Goal: Book appointment/travel/reservation

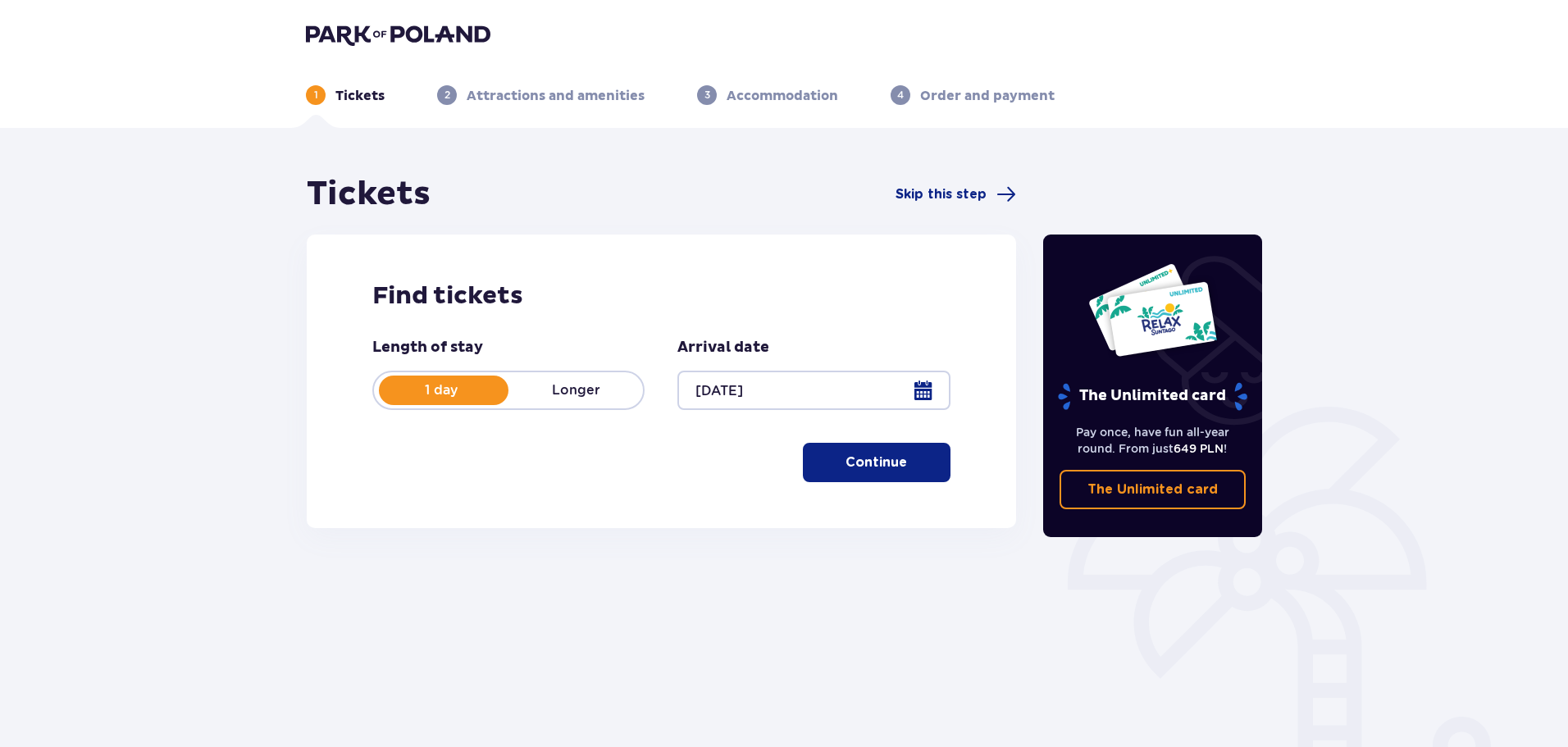
click at [888, 478] on button "Continue" at bounding box center [876, 462] width 147 height 39
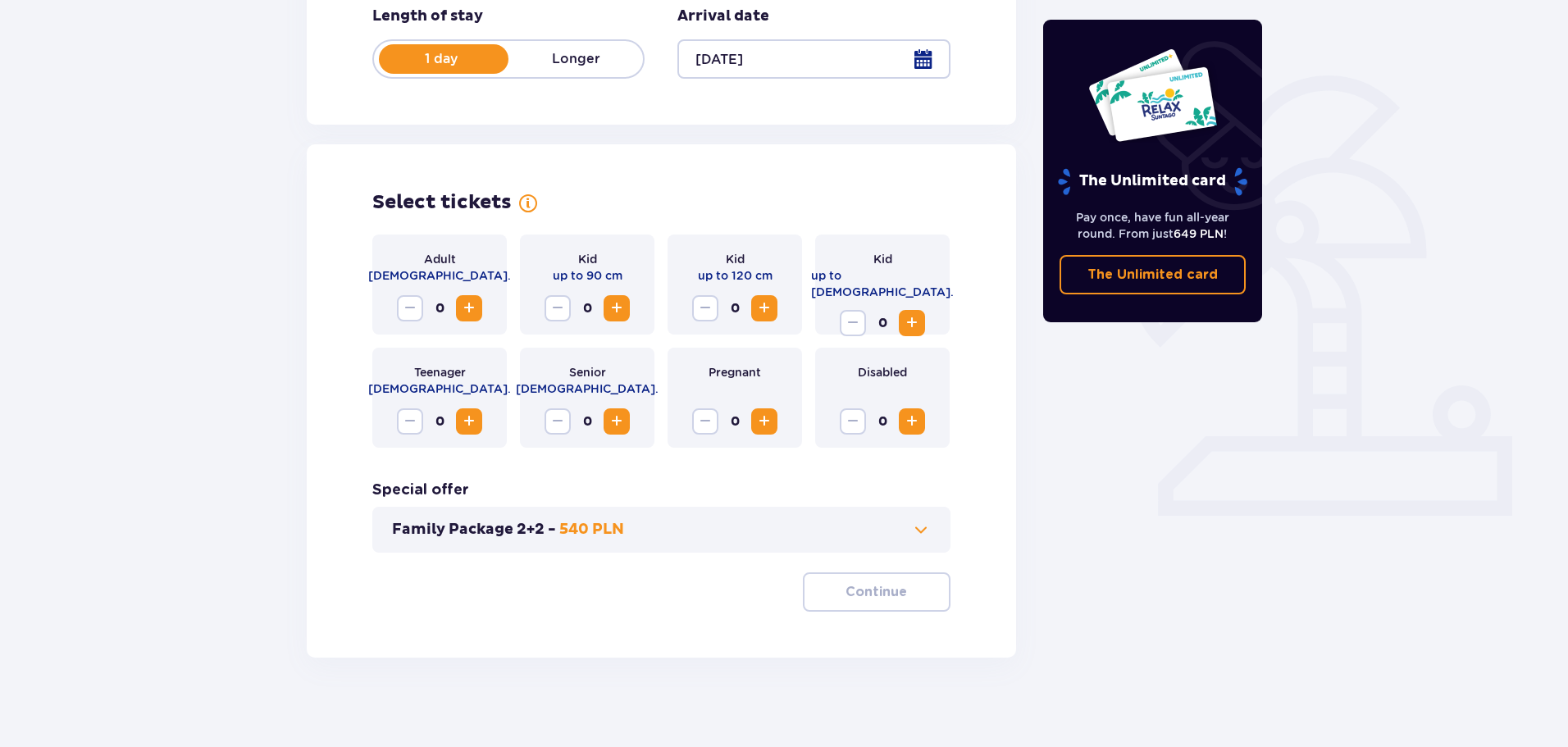
scroll to position [341, 0]
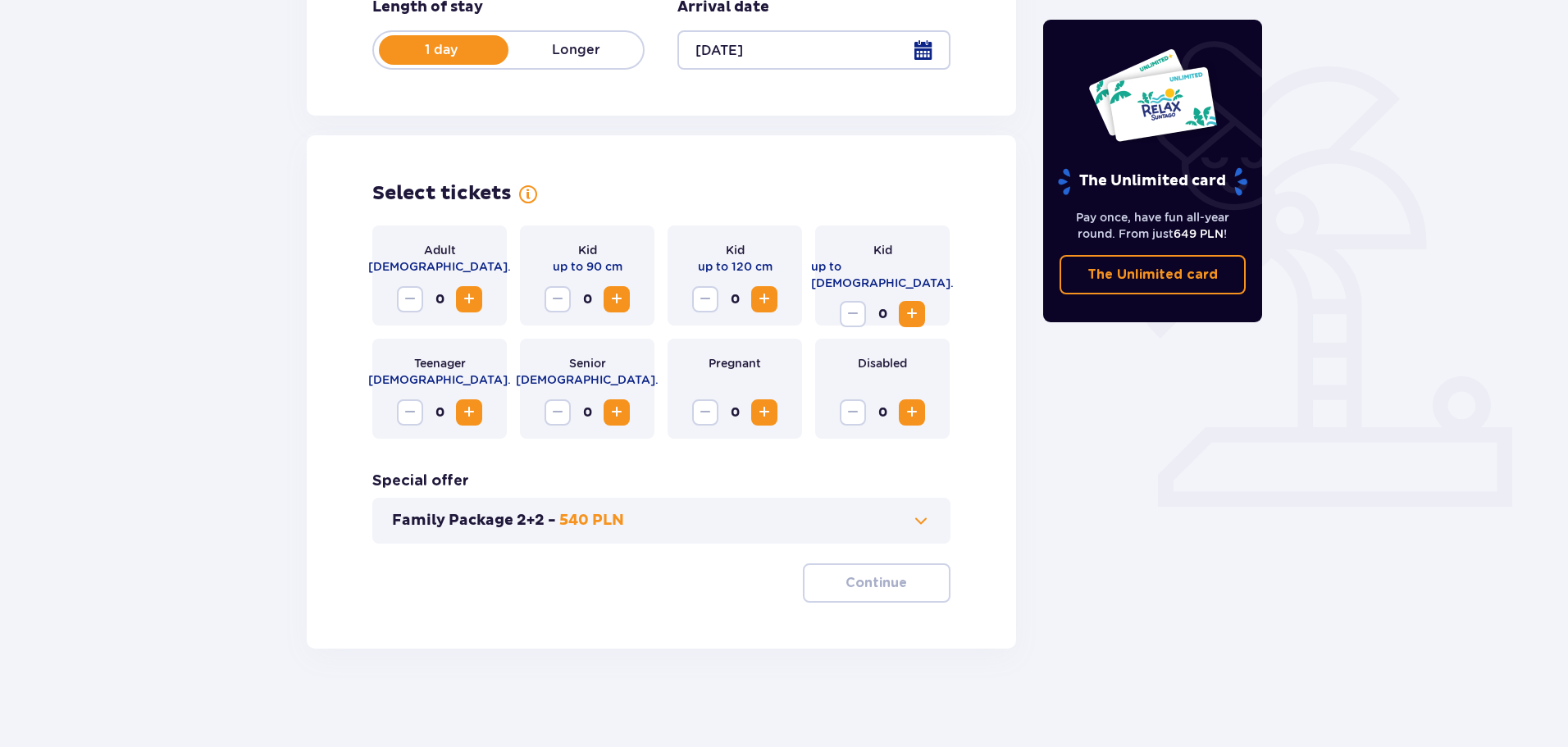
click at [478, 297] on span "Increase" at bounding box center [469, 299] width 20 height 20
click at [893, 525] on button "Family Package 2+2 - 540 PLN" at bounding box center [661, 520] width 539 height 20
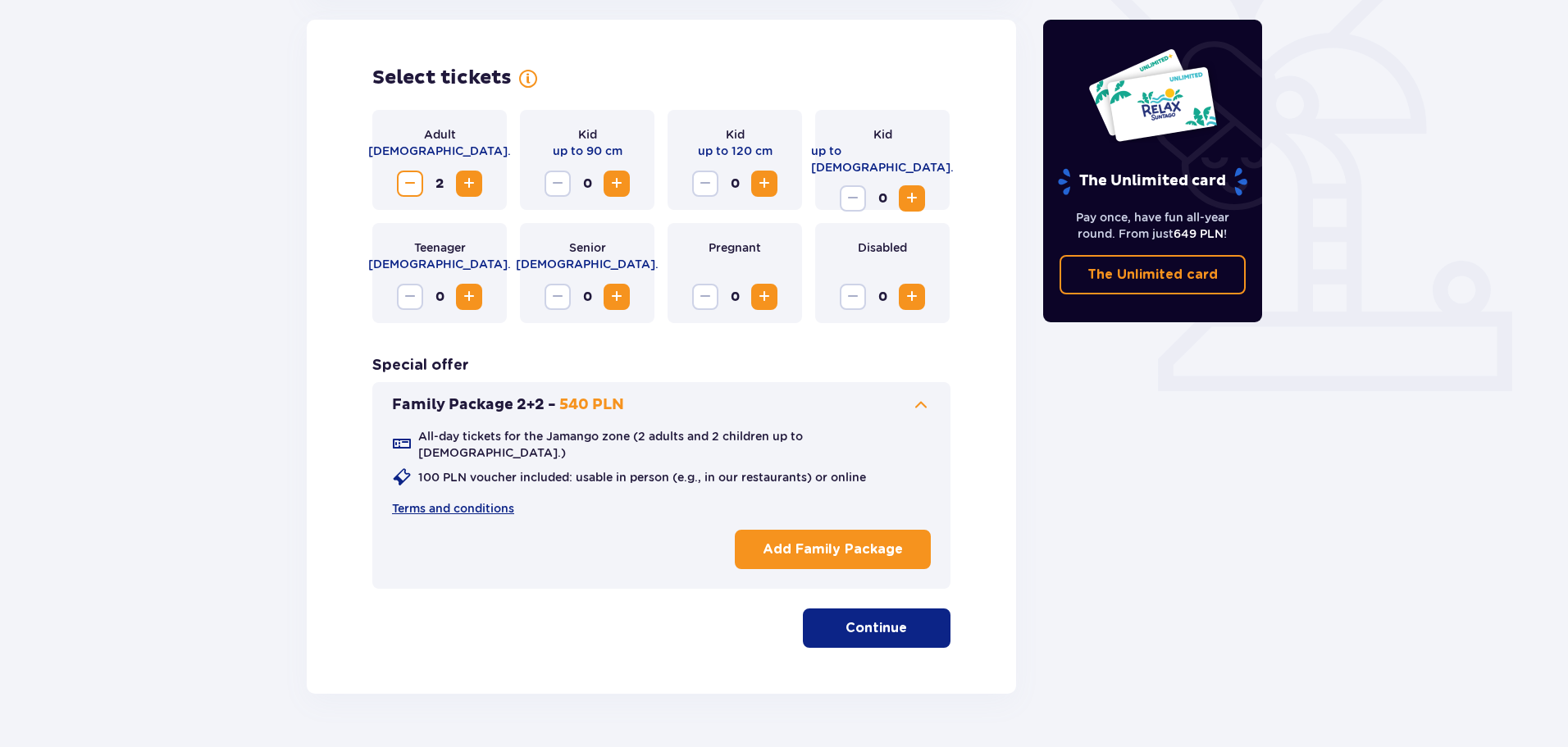
scroll to position [0, 0]
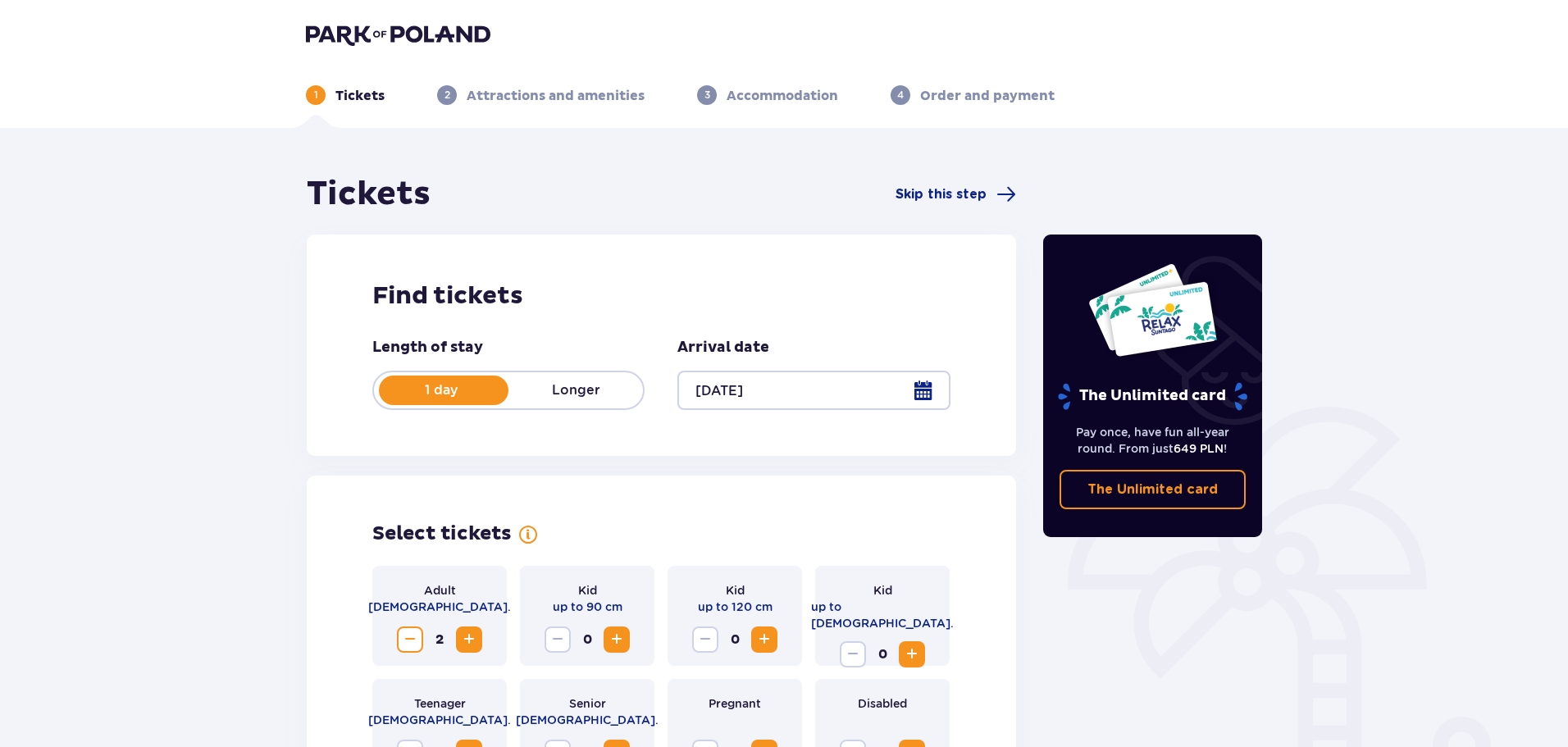
click at [434, 380] on div at bounding box center [443, 390] width 129 height 29
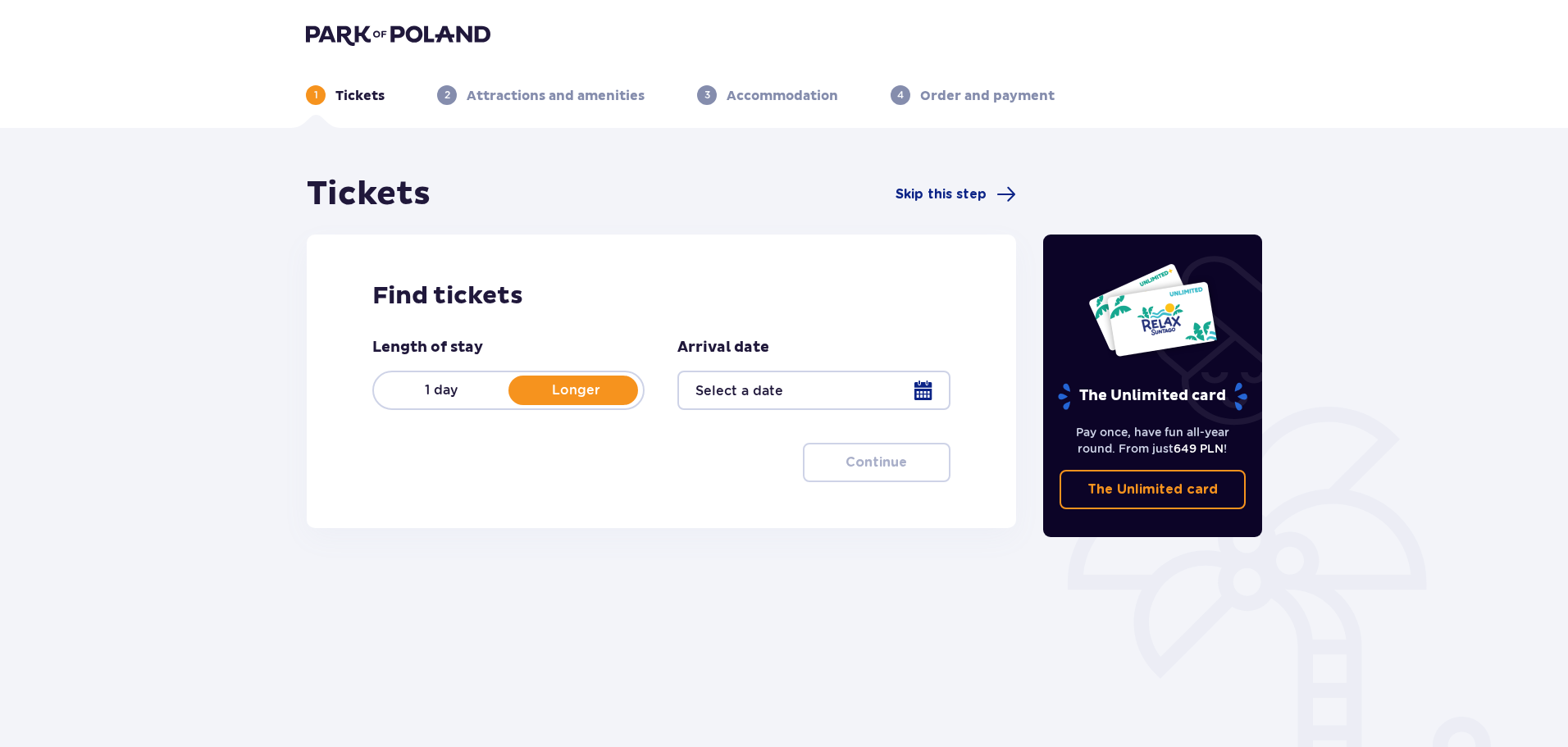
click at [606, 392] on p "Longer" at bounding box center [576, 390] width 134 height 18
click at [526, 381] on p "Longer" at bounding box center [576, 390] width 134 height 18
click at [377, 363] on div "Length of stay 1 day Longer" at bounding box center [508, 374] width 272 height 72
click at [416, 386] on p "1 day" at bounding box center [440, 390] width 134 height 18
click at [799, 401] on div at bounding box center [813, 390] width 272 height 39
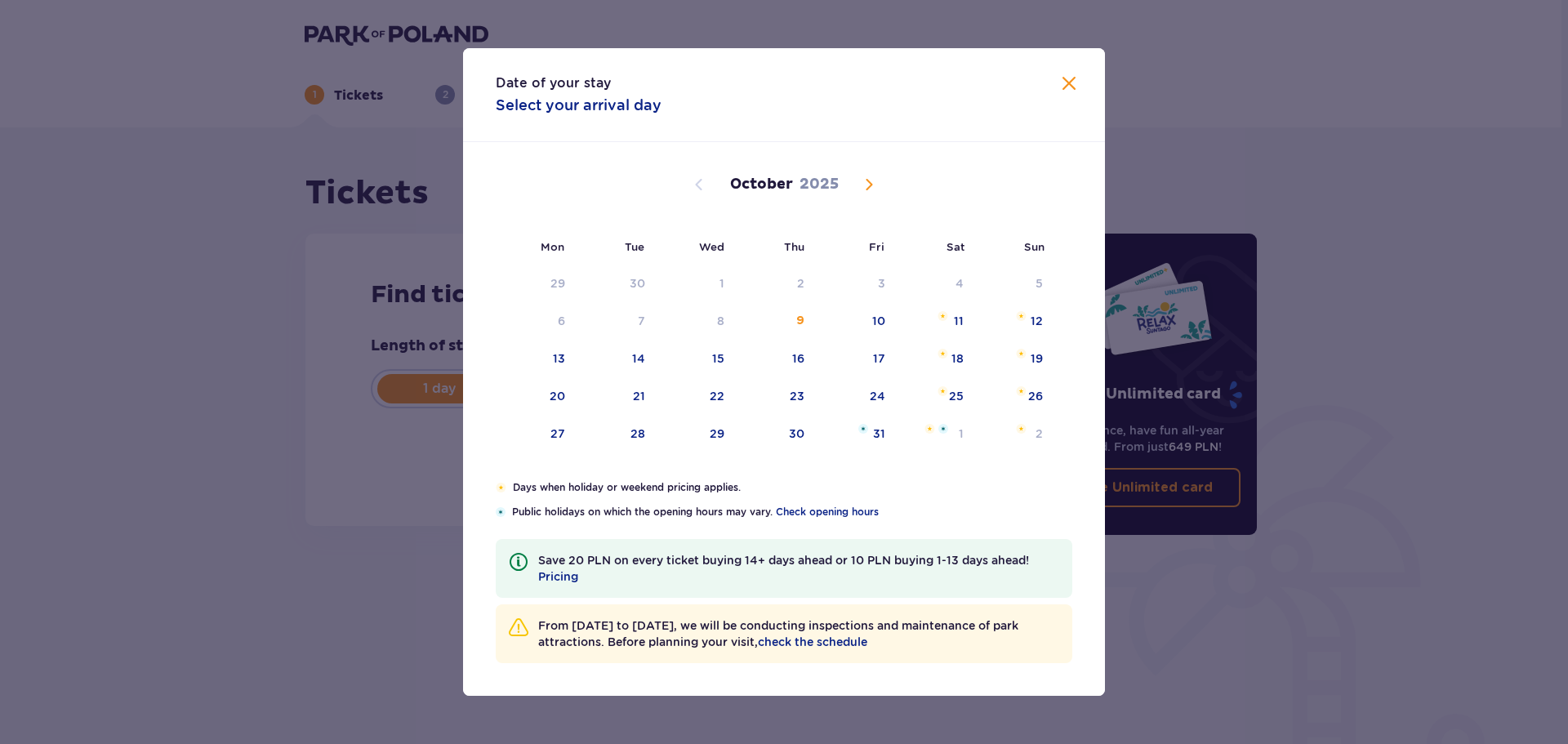
click at [234, 549] on div "Date of your stay Select your arrival day Mon Tue Wed Thu Fri Sat Sun September…" at bounding box center [784, 372] width 1568 height 744
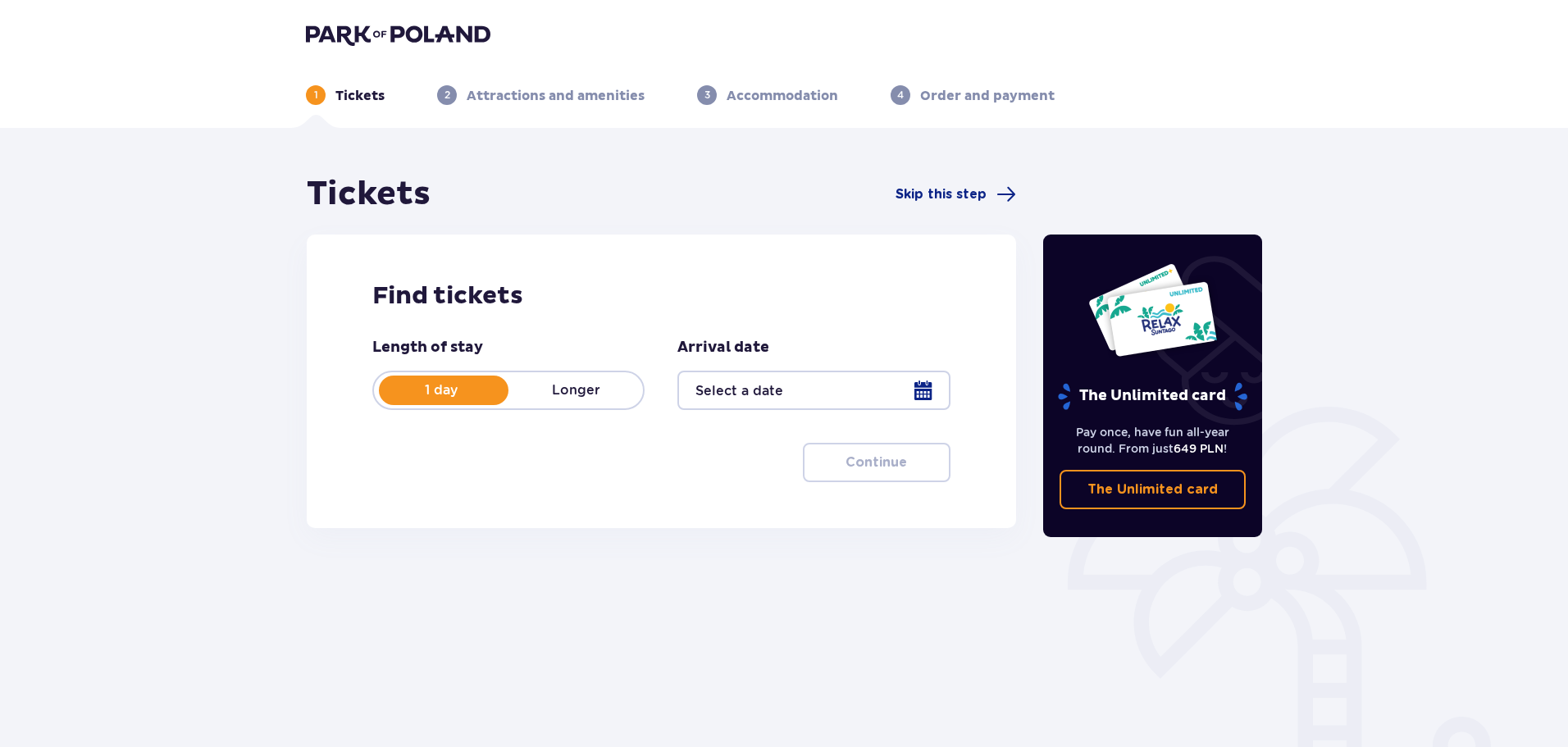
click at [979, 510] on div "Find tickets Length of stay 1 day Longer Arrival date Continue Proceed to ticke…" at bounding box center [661, 381] width 709 height 294
click at [804, 386] on div at bounding box center [813, 390] width 272 height 39
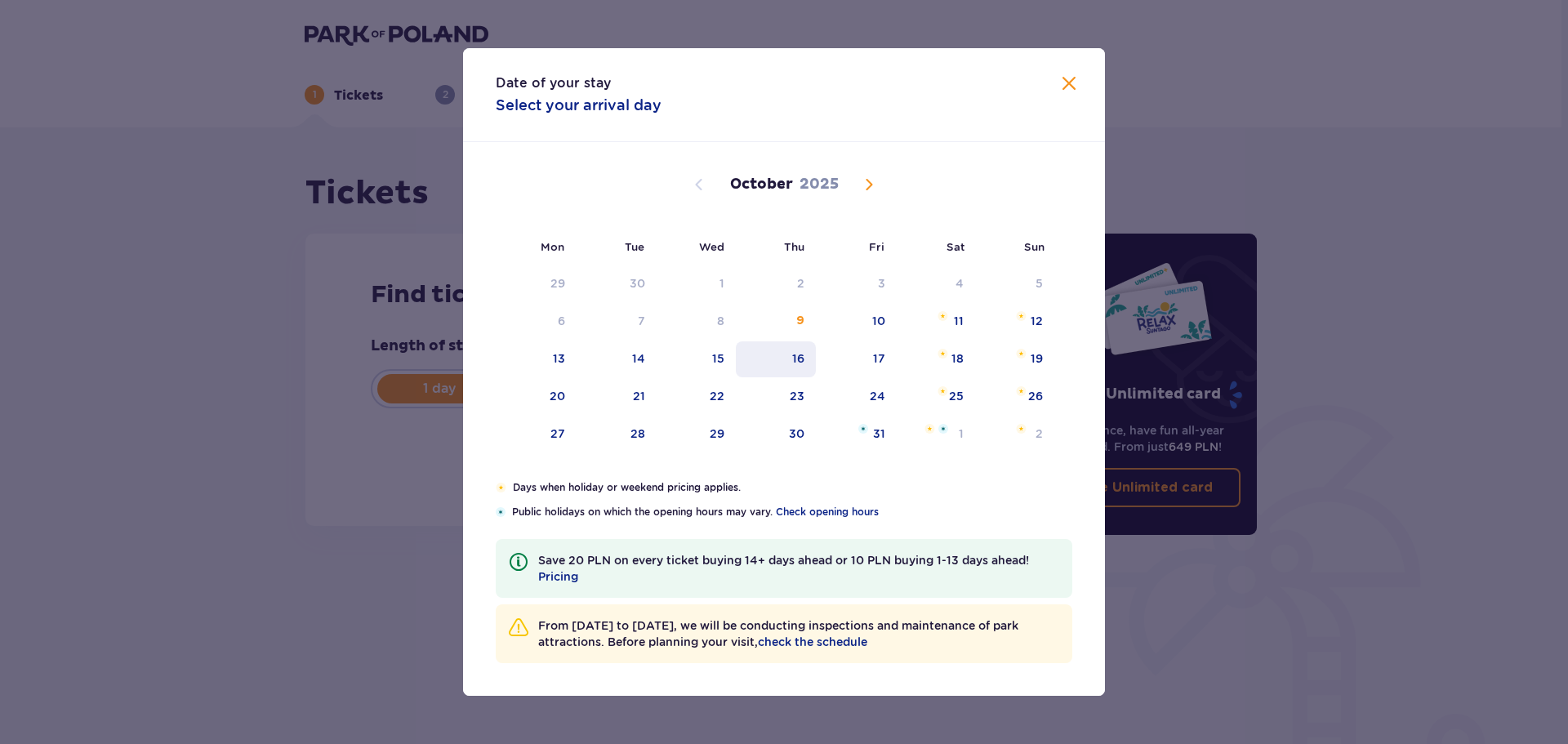
click at [807, 371] on div "16" at bounding box center [776, 359] width 81 height 36
type input "16.10.25"
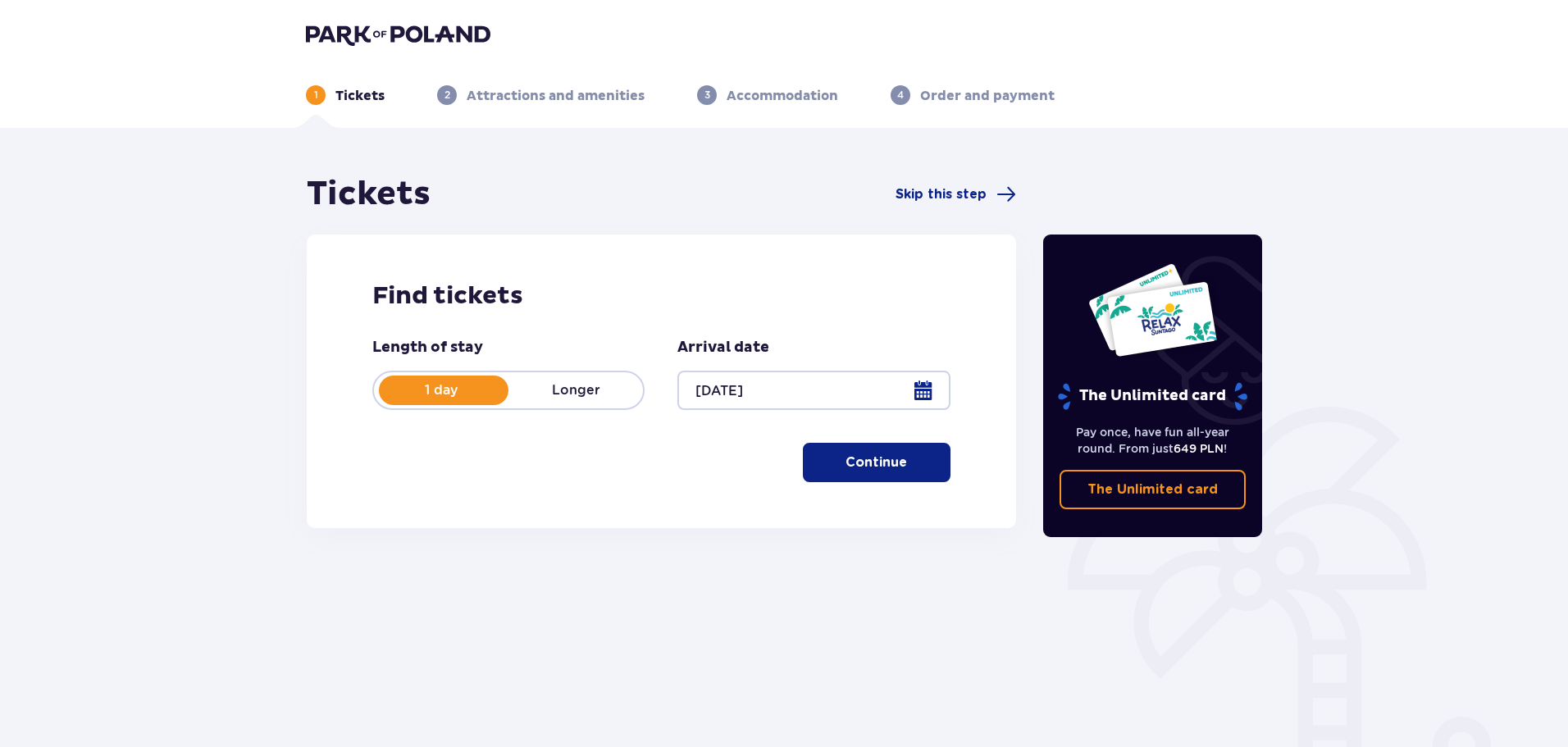
click at [916, 457] on span "button" at bounding box center [910, 462] width 20 height 20
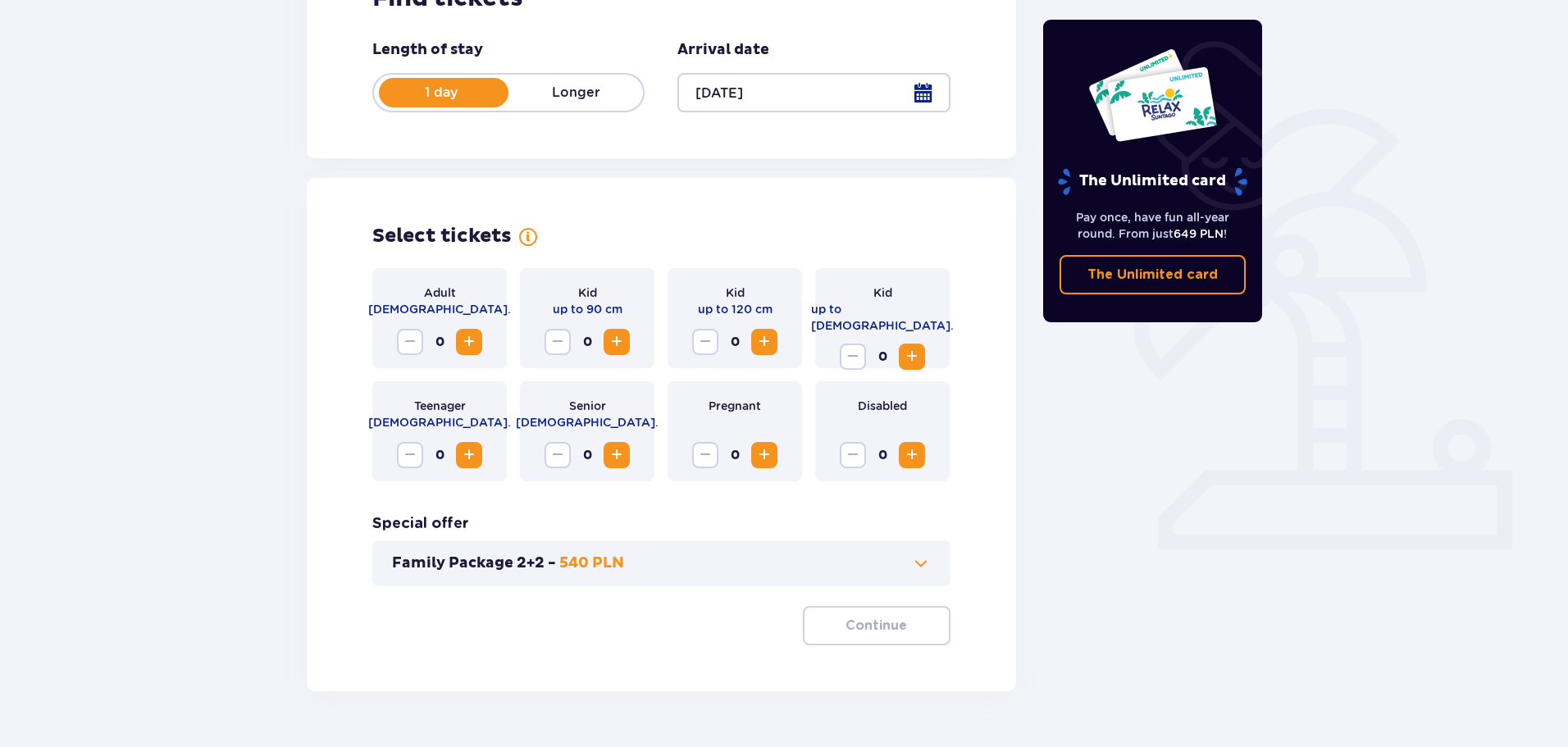
scroll to position [341, 0]
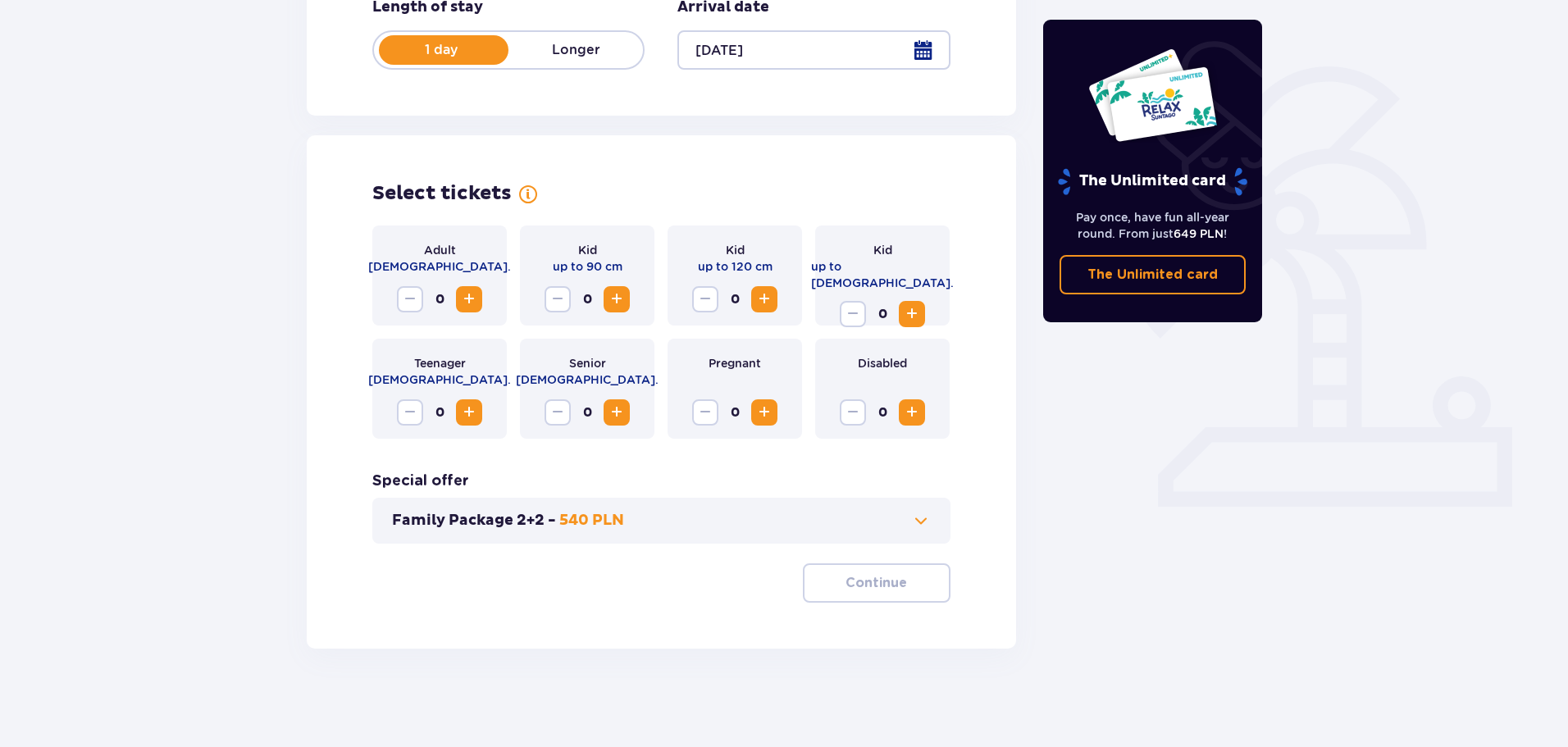
click at [461, 304] on span "Increase" at bounding box center [469, 299] width 20 height 20
click at [462, 304] on span "Increase" at bounding box center [469, 299] width 20 height 20
click at [912, 589] on span "button" at bounding box center [910, 582] width 20 height 20
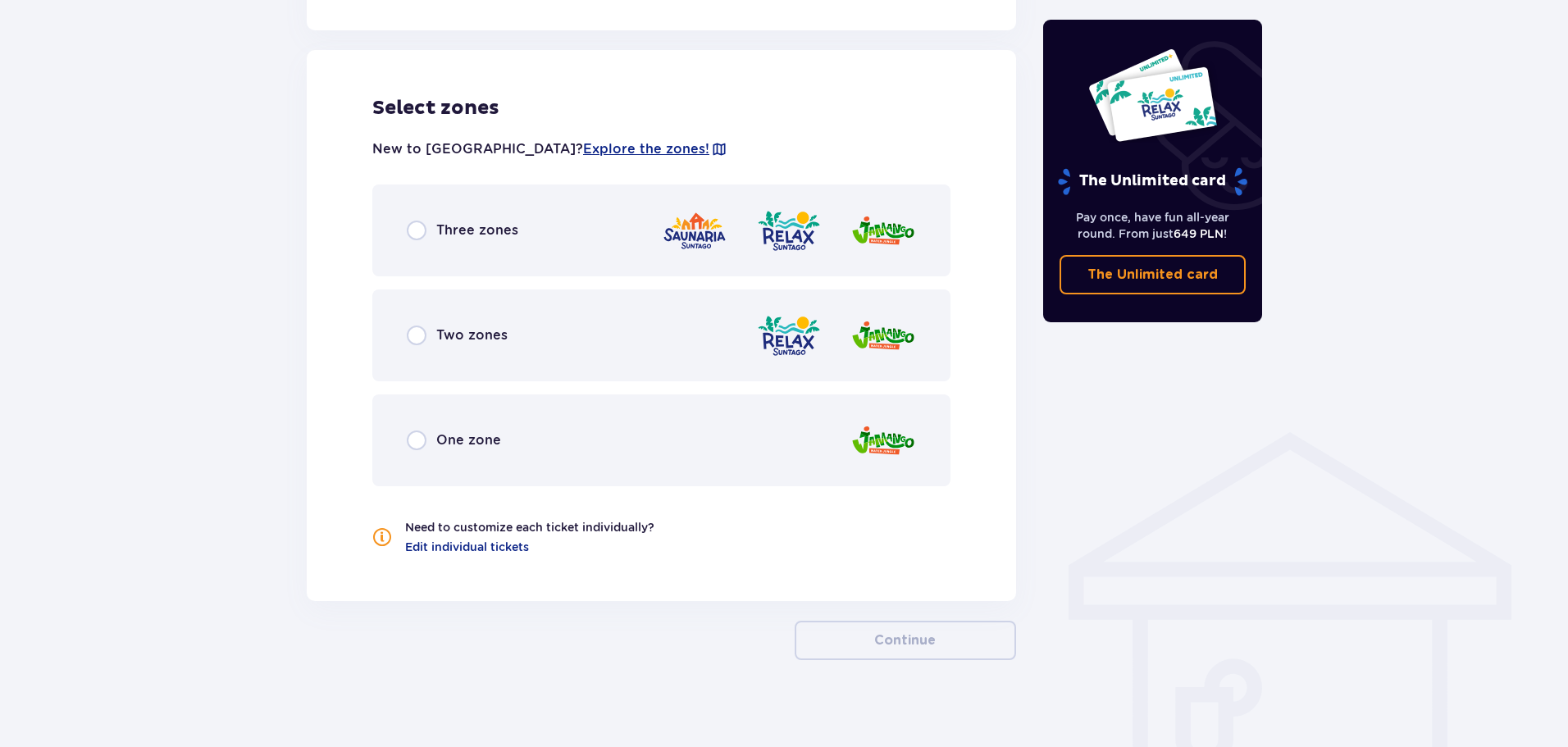
scroll to position [910, 0]
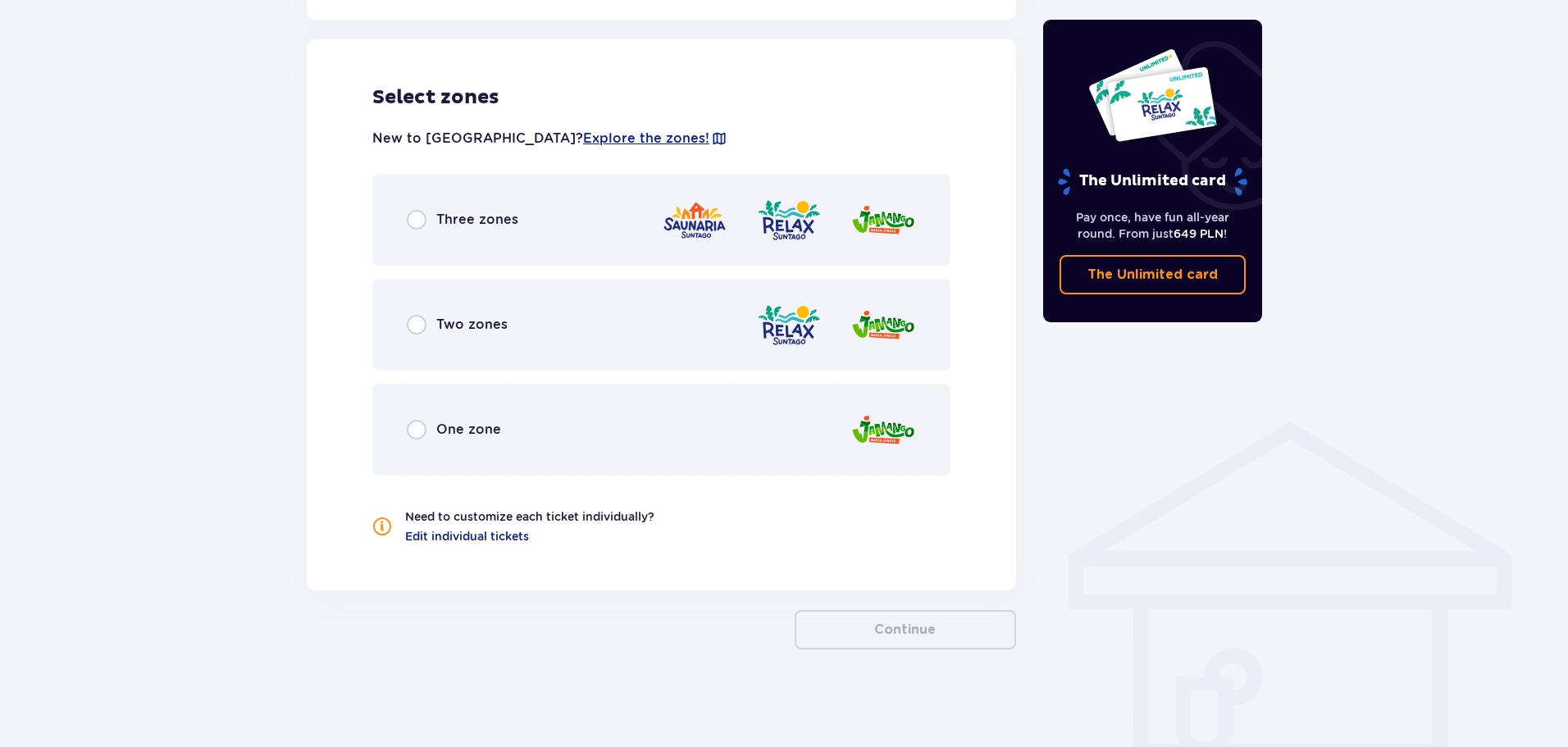
click at [417, 395] on div "One zone" at bounding box center [660, 430] width 578 height 92
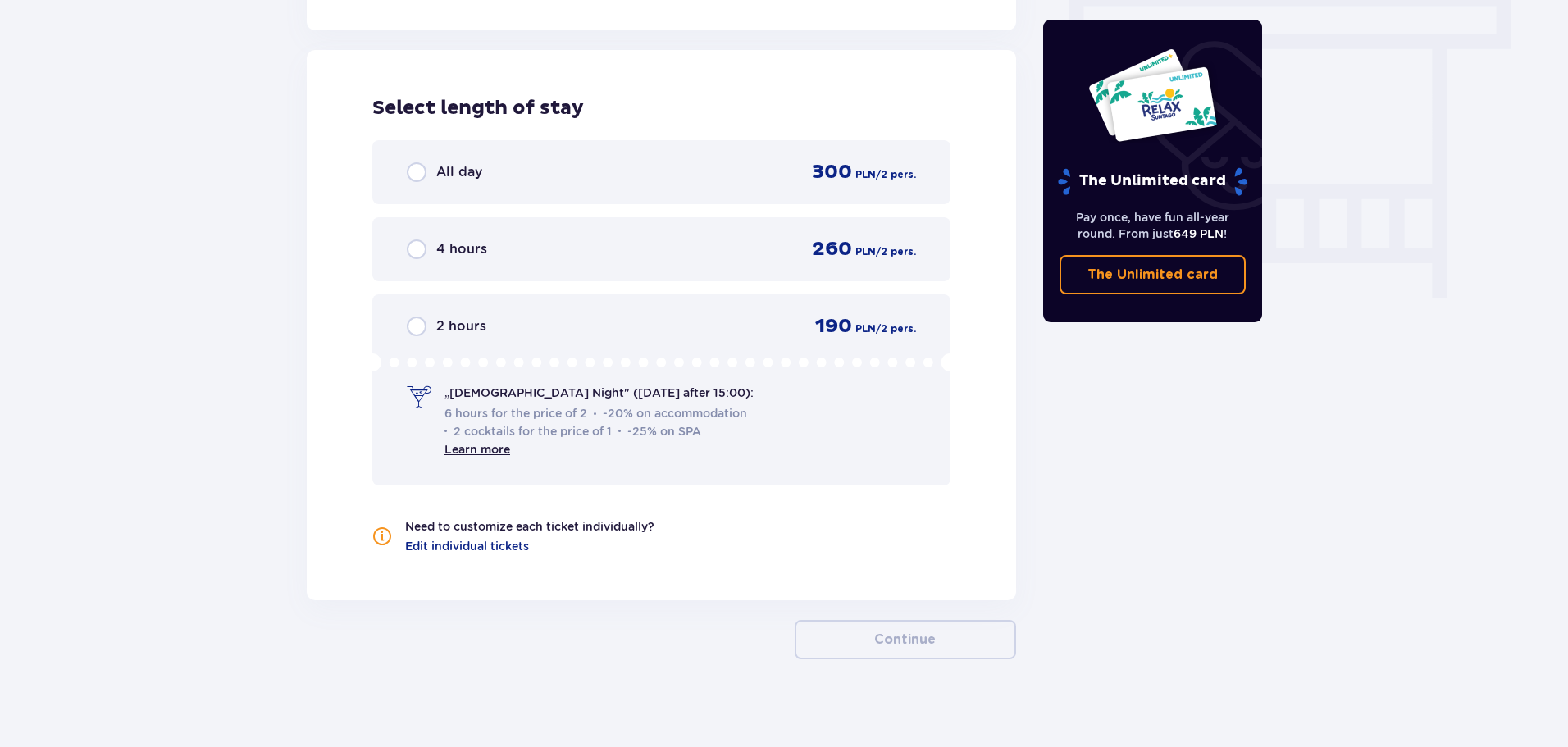
scroll to position [1480, 0]
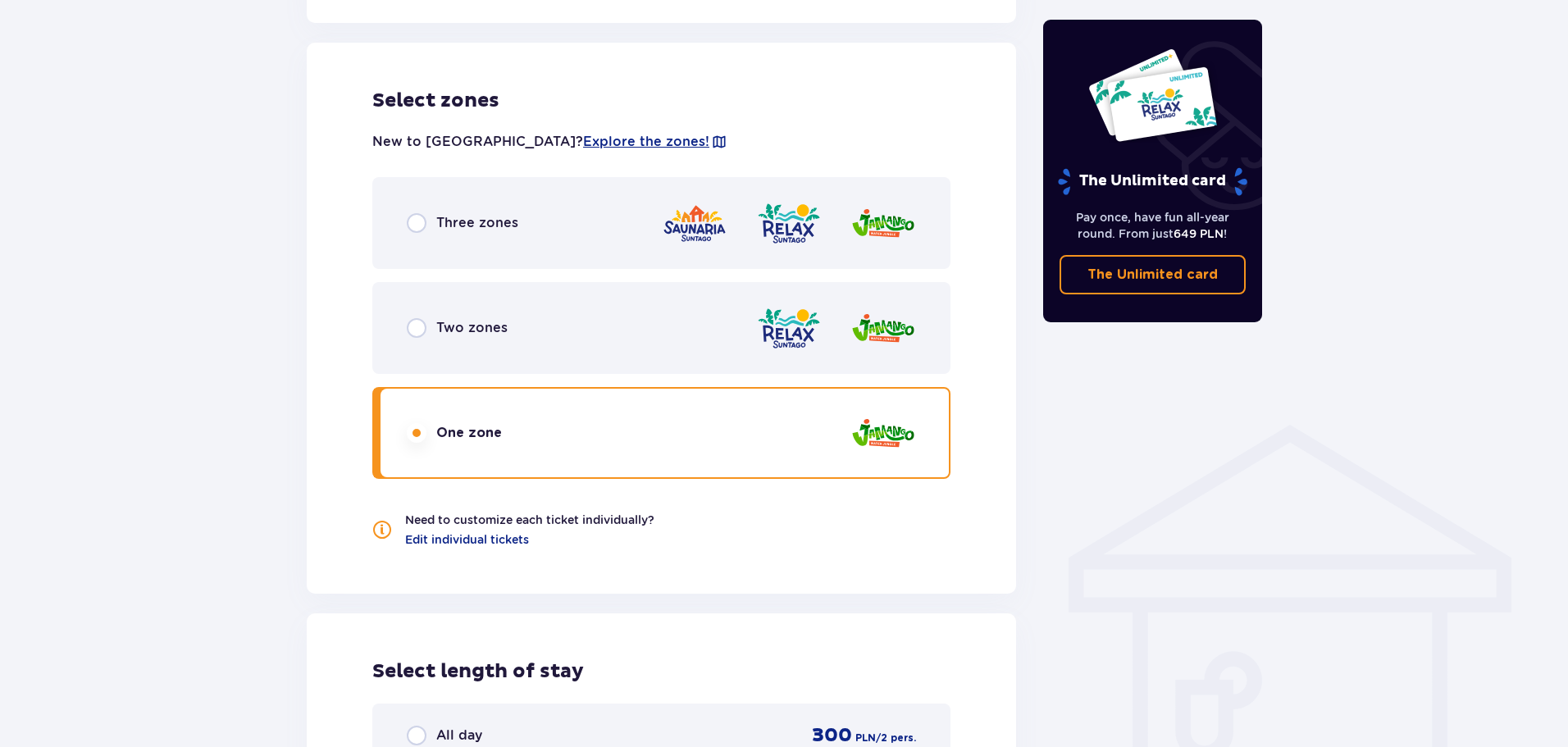
click at [456, 250] on div "Three zones" at bounding box center [660, 223] width 578 height 92
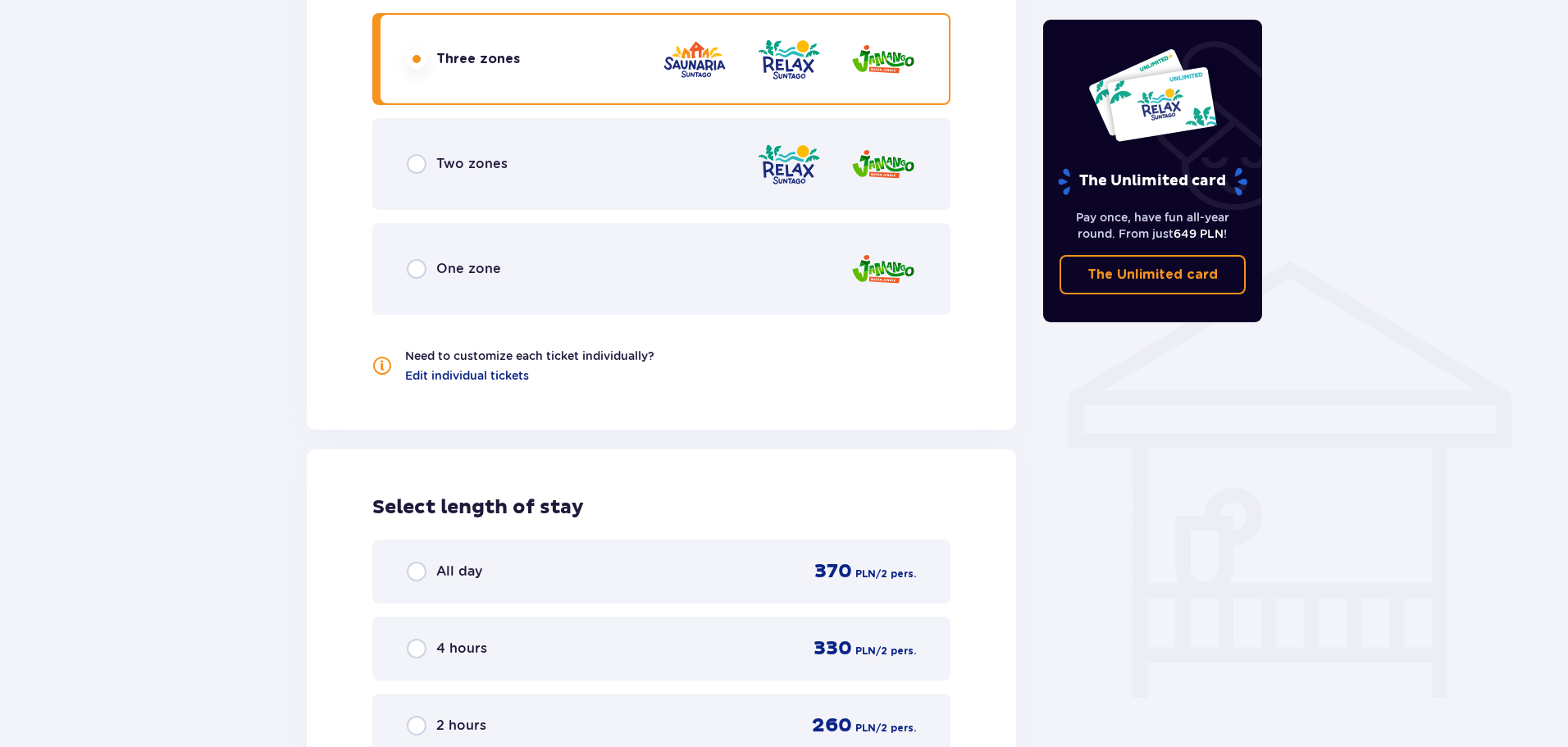
click at [475, 278] on span "One zone" at bounding box center [468, 269] width 65 height 18
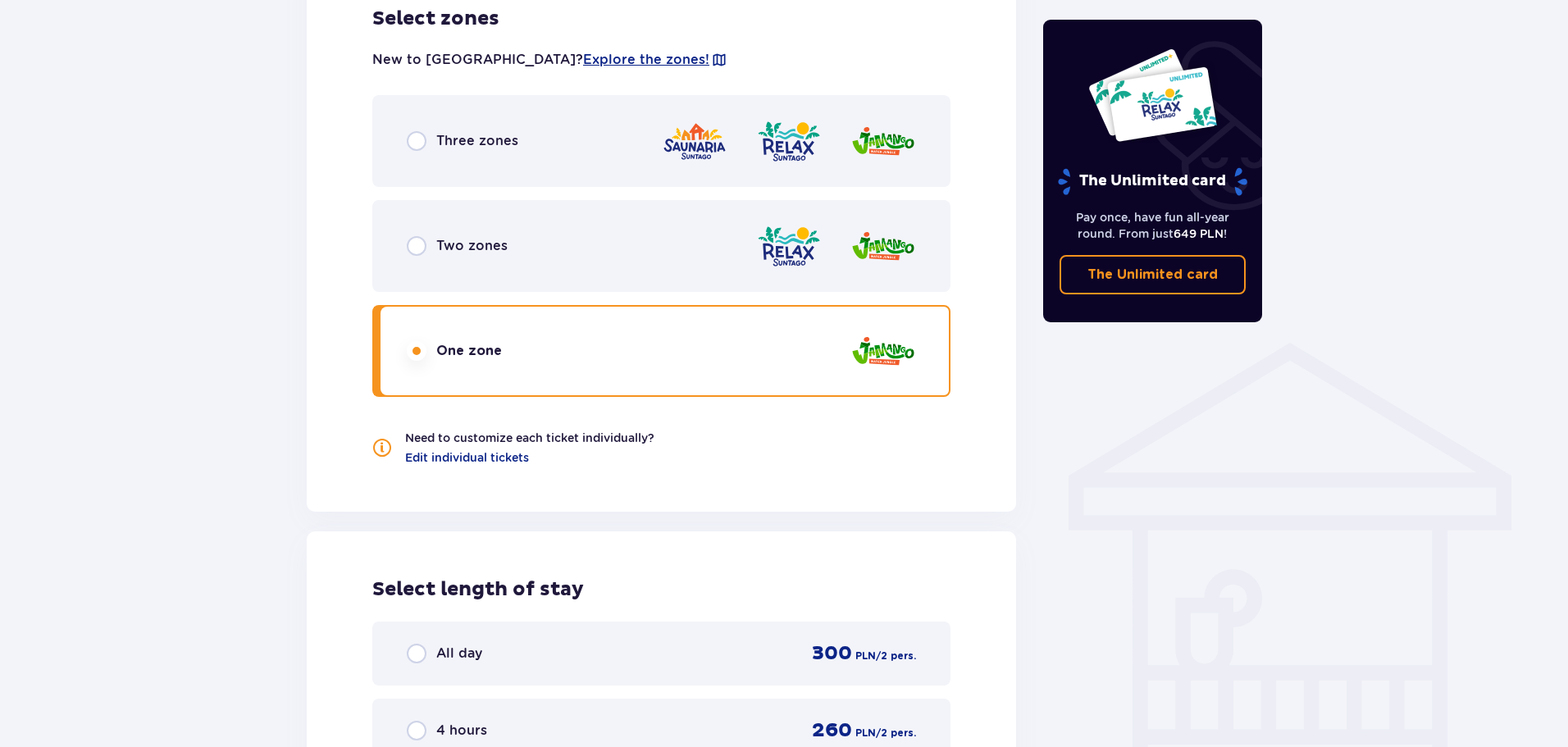
click at [485, 120] on div "Three zones" at bounding box center [660, 141] width 578 height 92
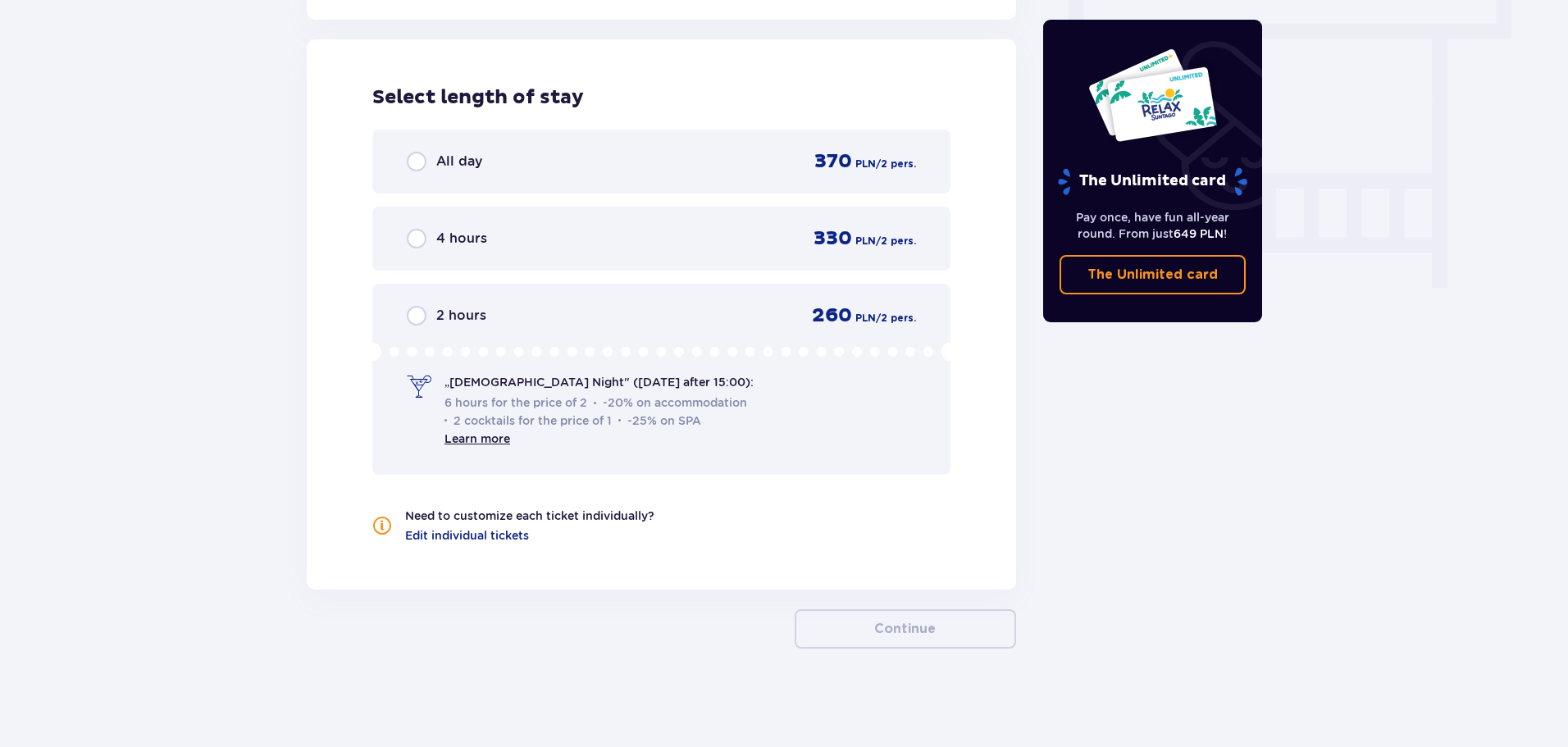
click at [473, 237] on span "4 hours" at bounding box center [461, 238] width 51 height 18
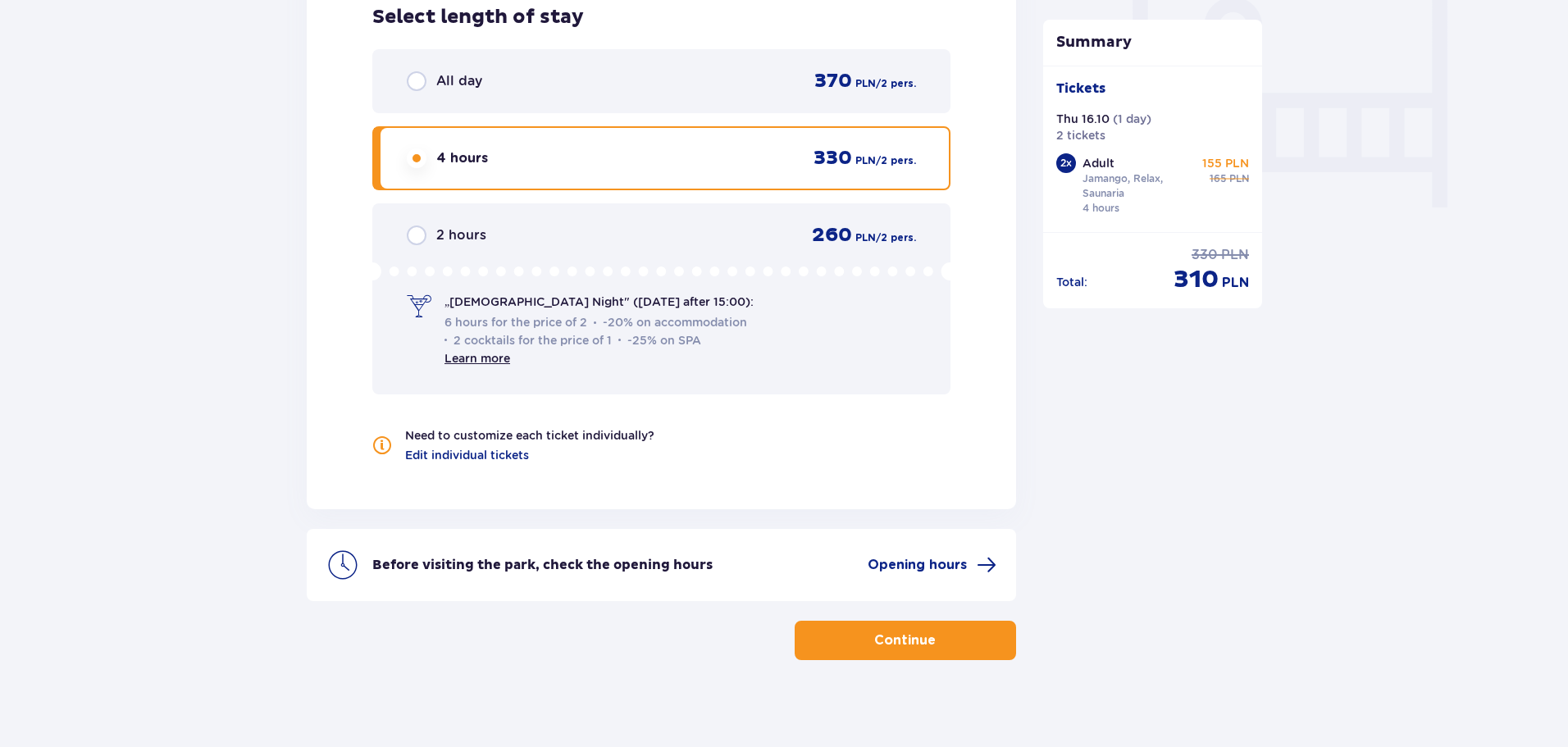
scroll to position [1572, 0]
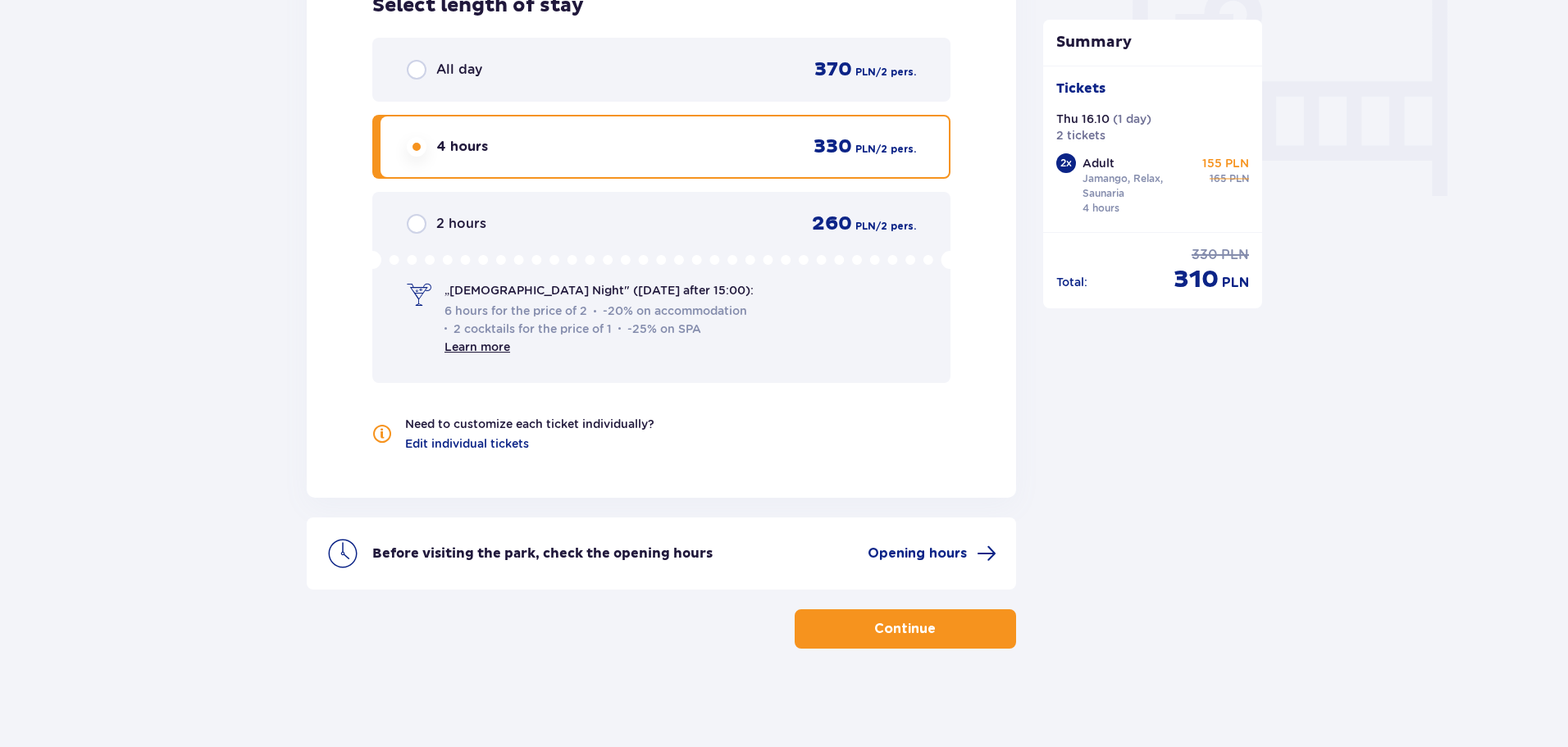
click at [473, 237] on div "2 hours 260 PLN / 2 pers. „Ladies Night" (Thursday after 15:00): 6 hours for th…" at bounding box center [660, 287] width 578 height 191
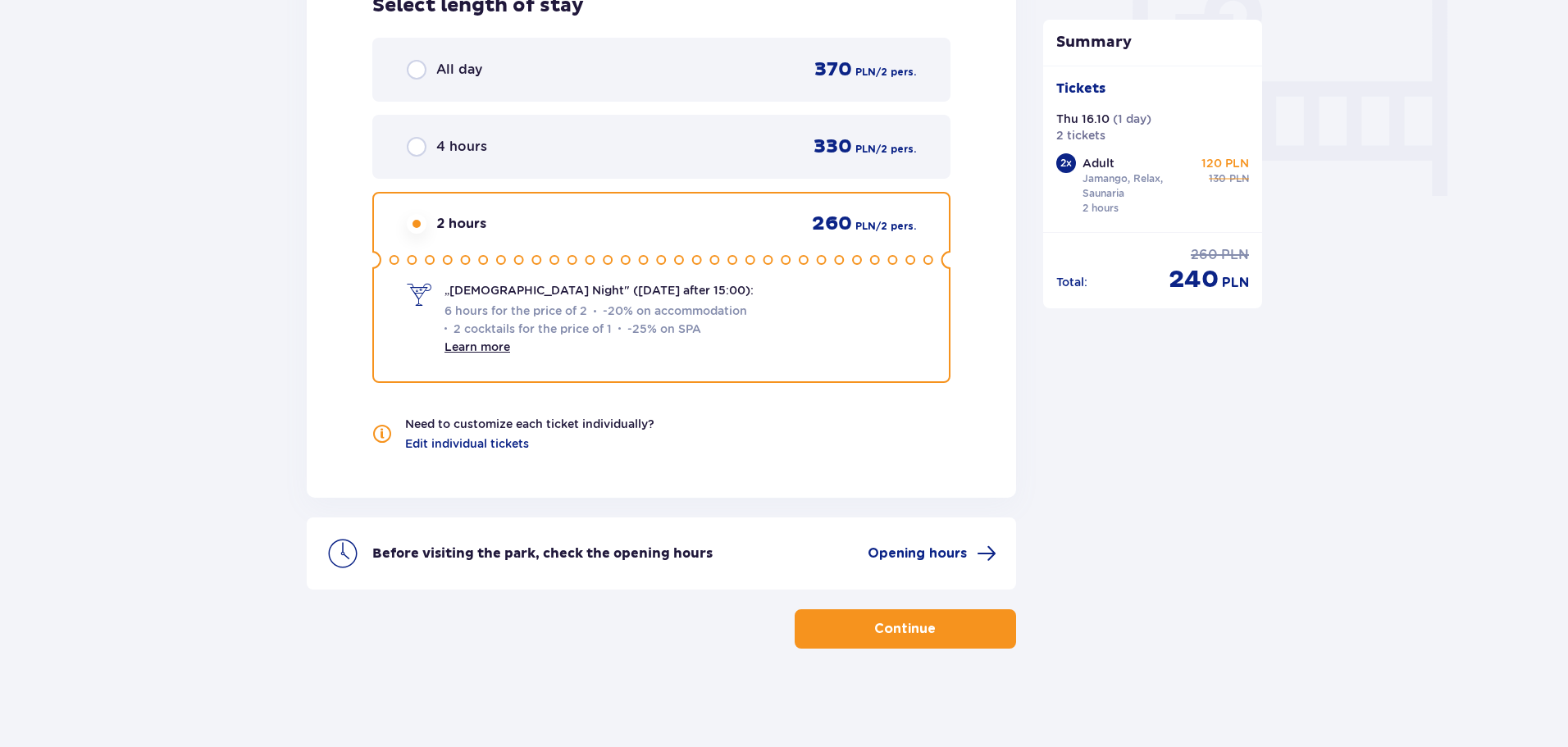
click at [517, 129] on div "4 hours 330 PLN / 2 pers." at bounding box center [660, 146] width 578 height 64
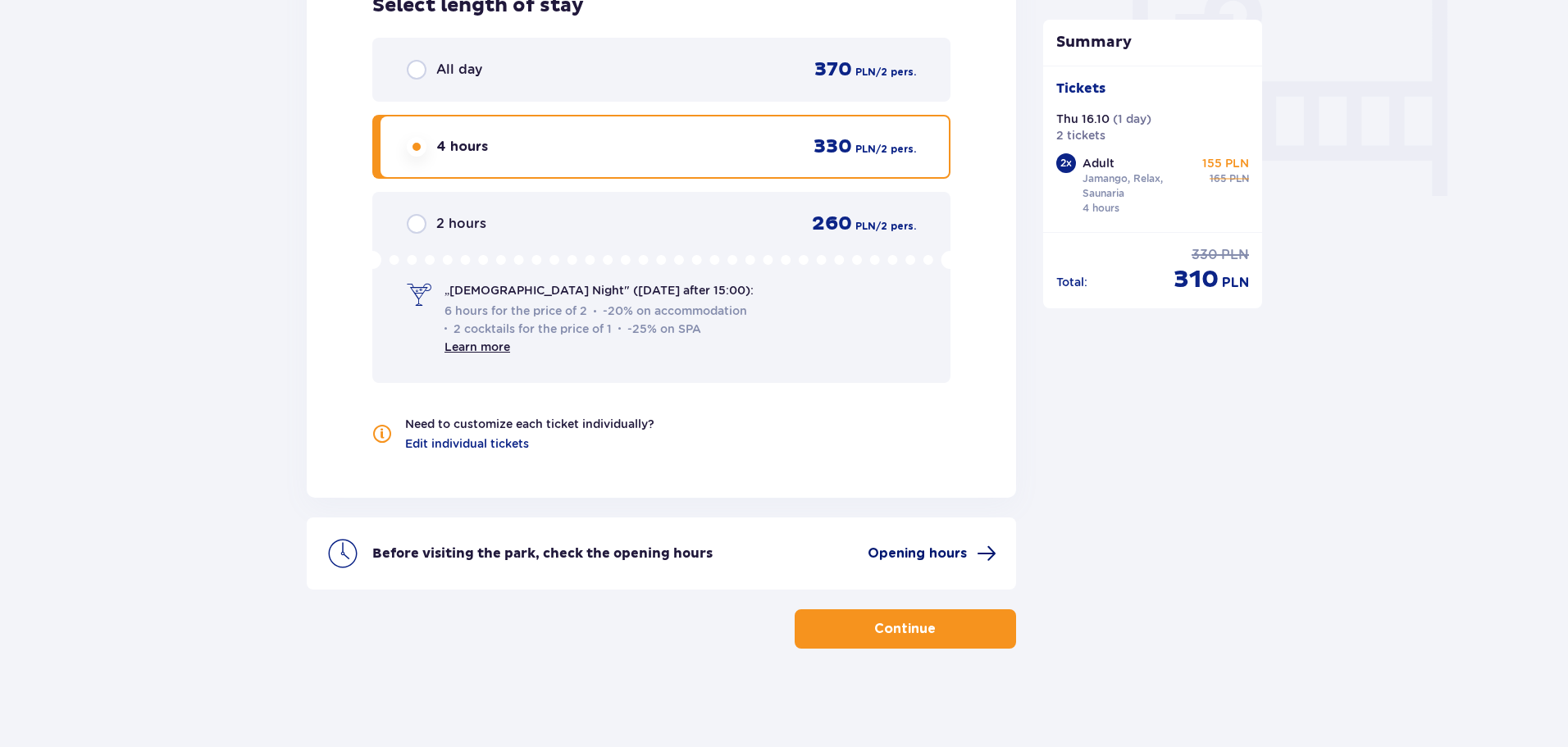
click at [925, 555] on span "Opening hours" at bounding box center [917, 553] width 99 height 18
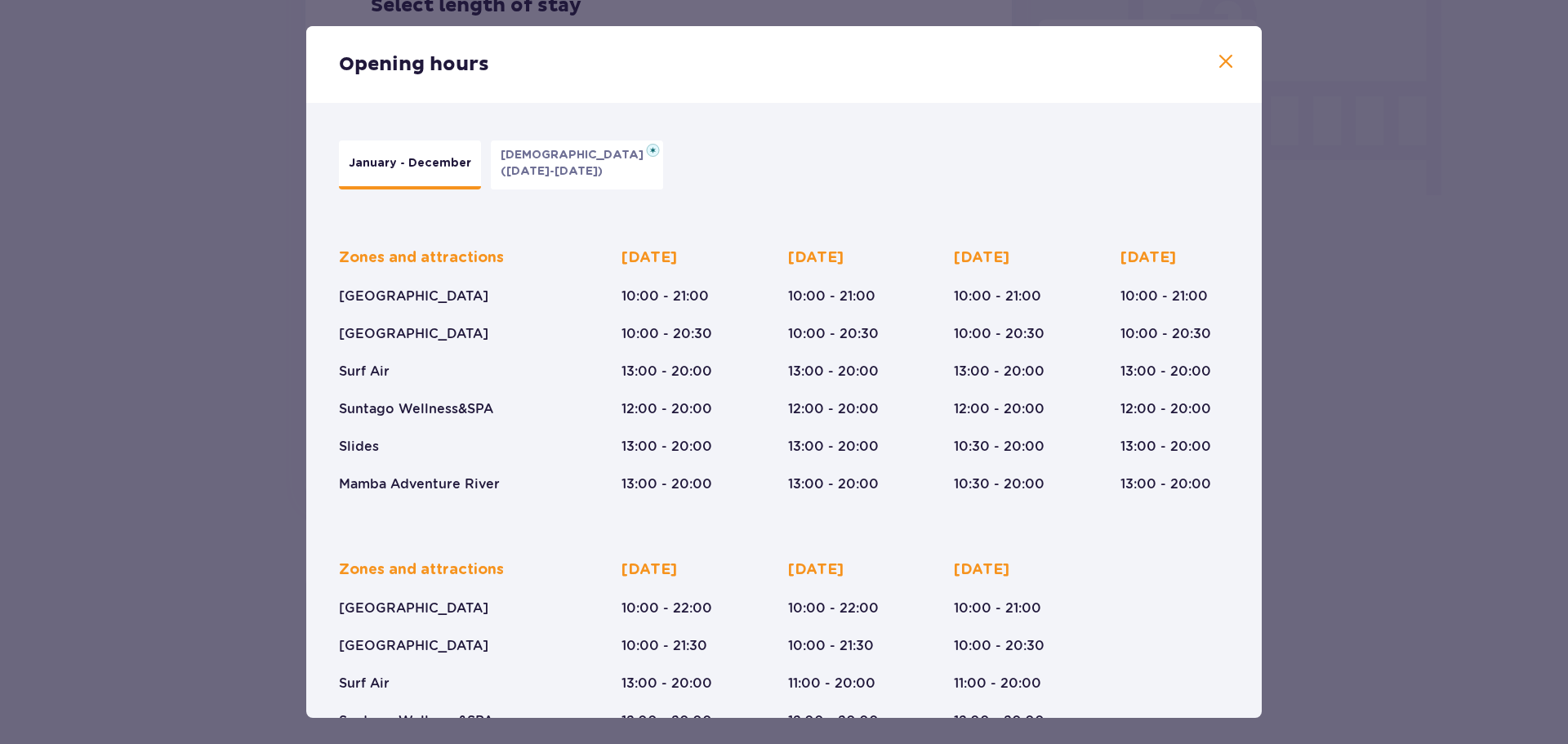
click at [1232, 55] on div "Opening hours" at bounding box center [784, 64] width 956 height 77
click at [1217, 57] on span at bounding box center [1226, 62] width 20 height 20
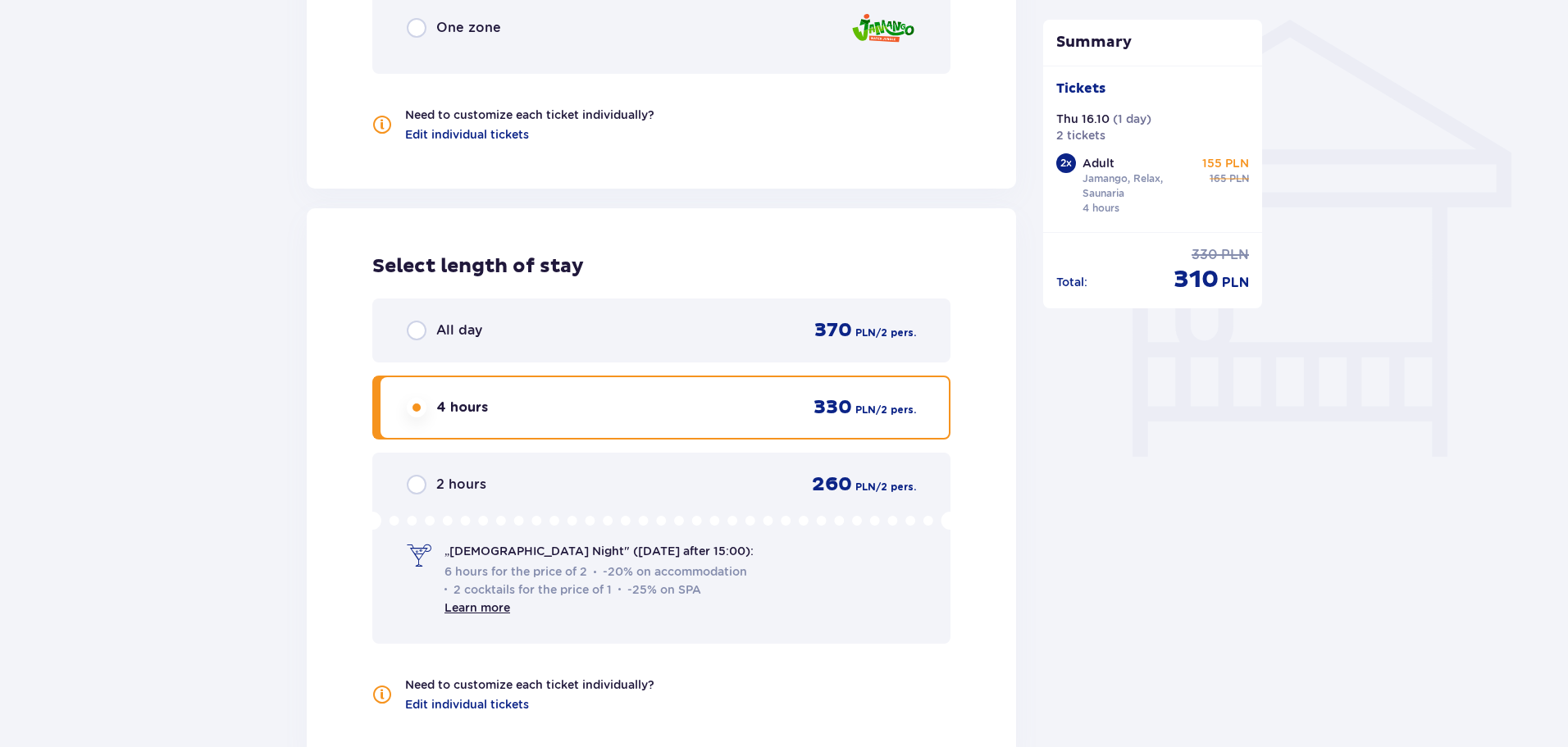
scroll to position [1572, 0]
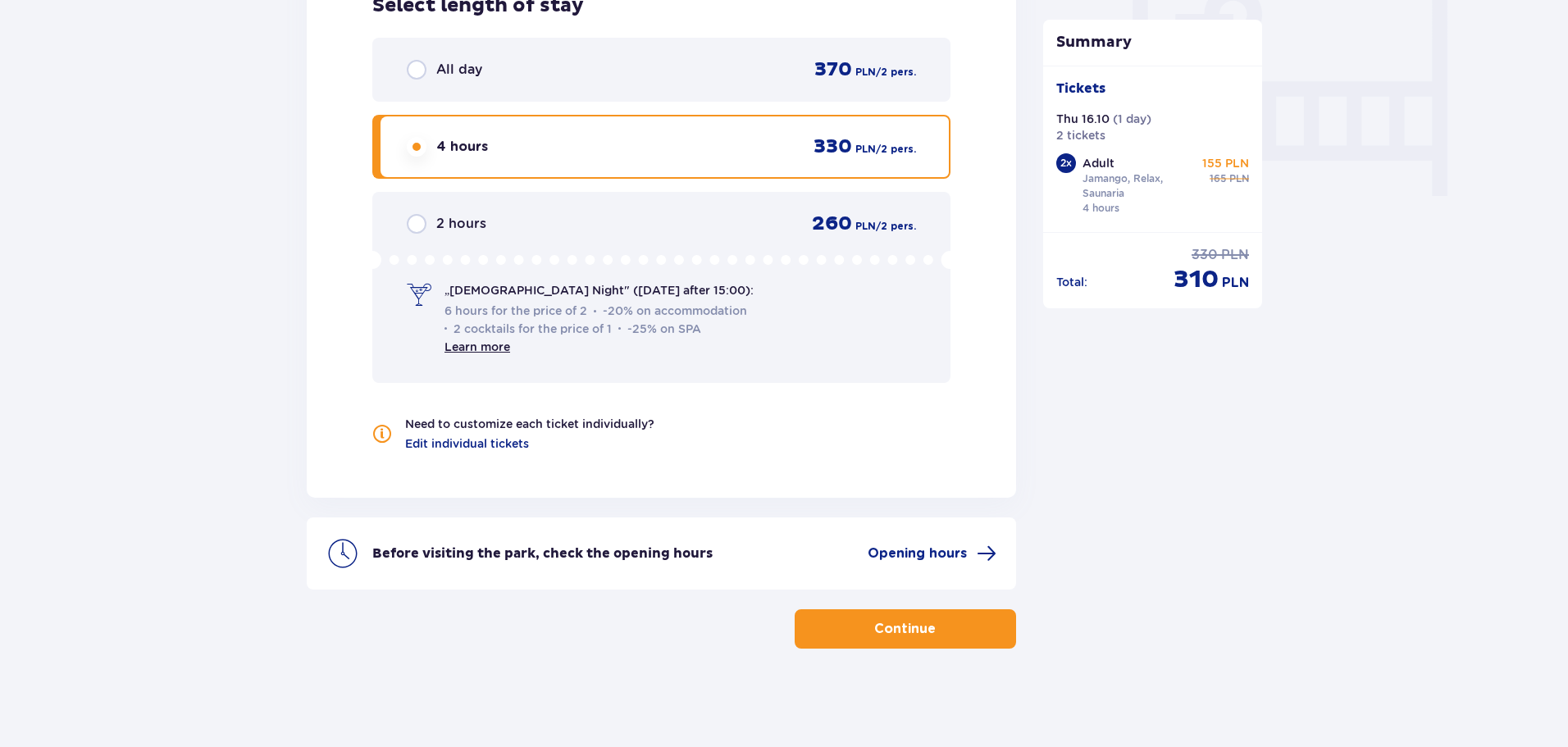
click at [913, 627] on p "Continue" at bounding box center [904, 628] width 62 height 18
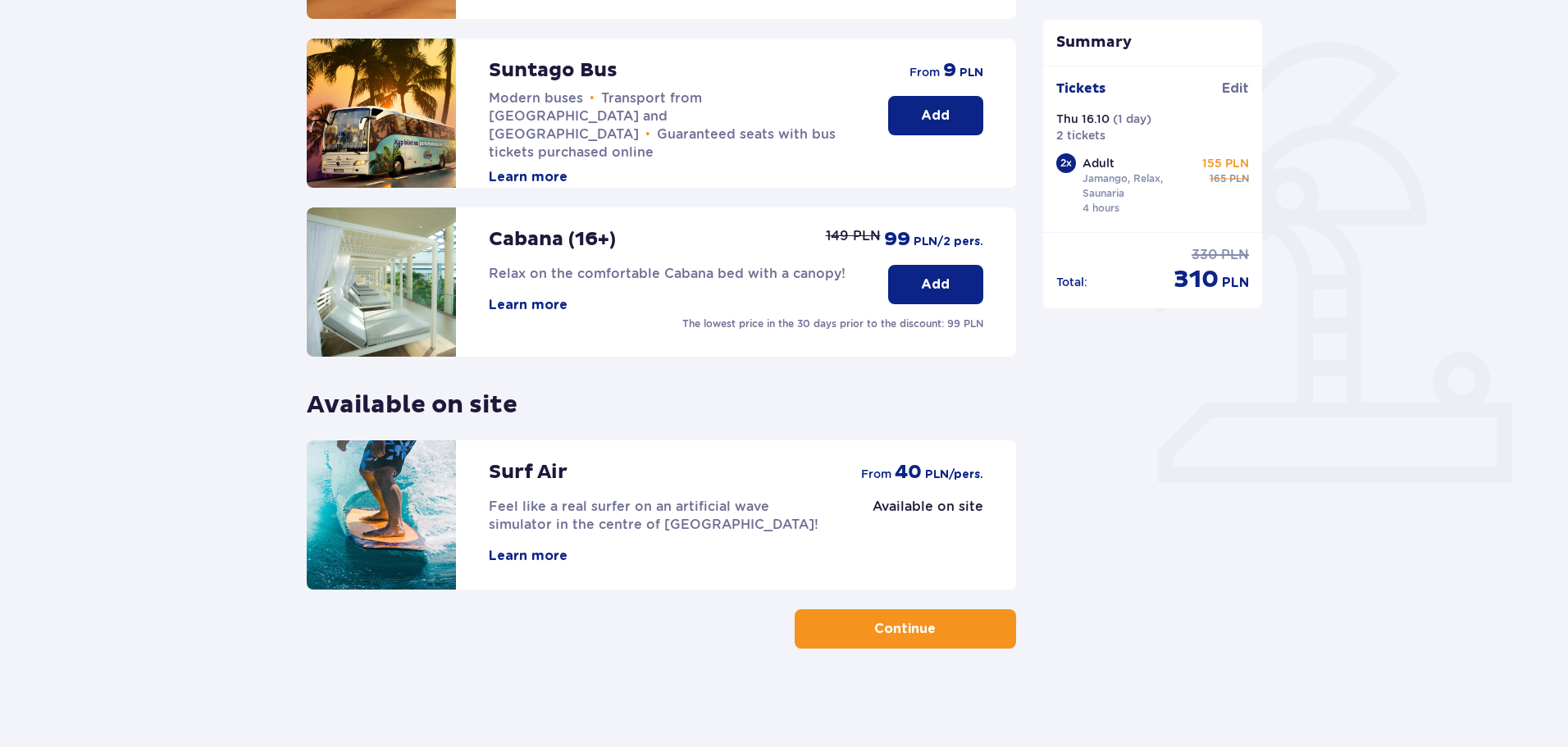
click at [990, 630] on button "Continue" at bounding box center [905, 628] width 221 height 39
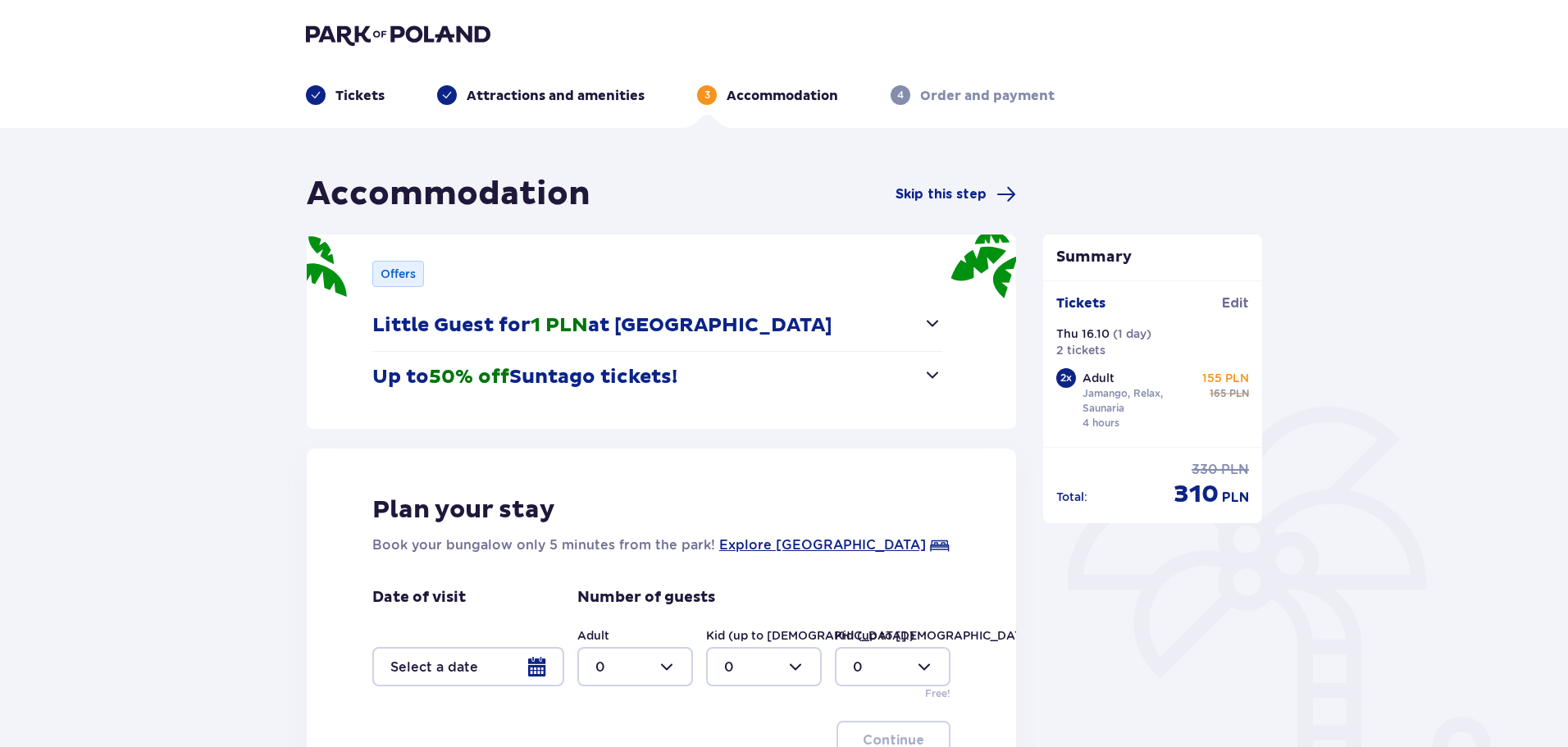
click at [494, 669] on div at bounding box center [467, 666] width 192 height 39
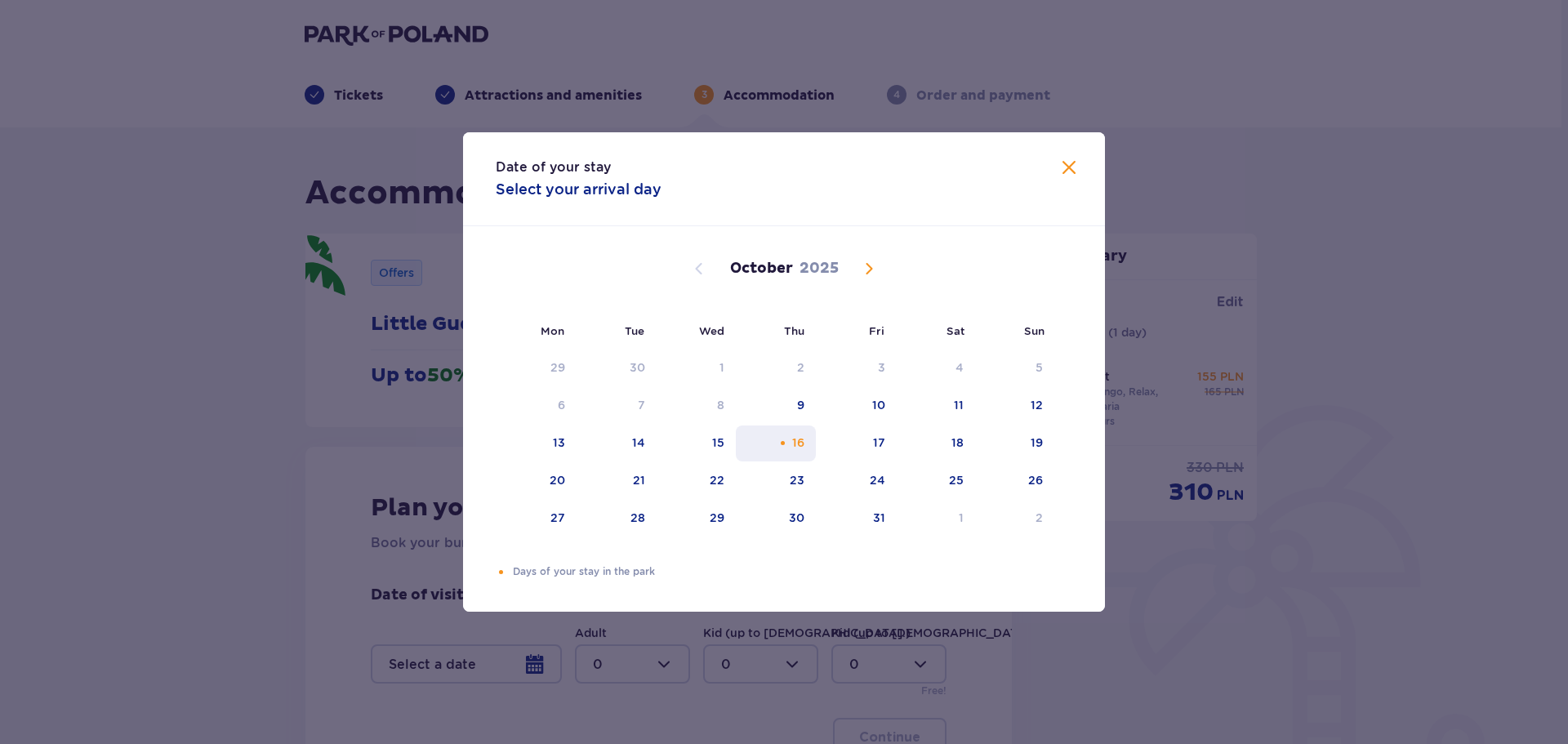
click at [801, 443] on div "16" at bounding box center [799, 442] width 12 height 16
click at [667, 658] on div "Date of your stay Select your arrival day Mon Tue Wed Thu Fri Sat Sun September…" at bounding box center [784, 372] width 1568 height 744
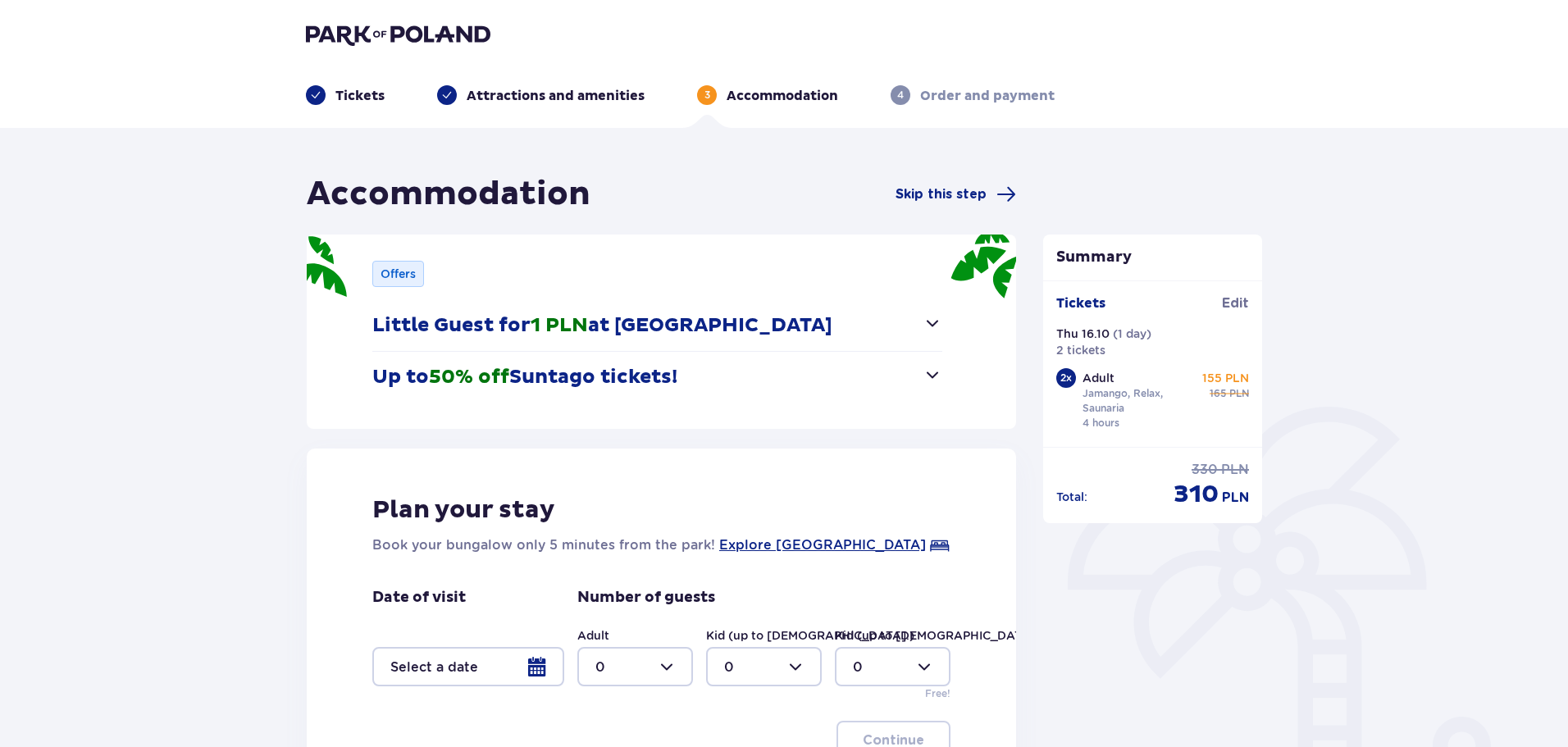
click at [669, 660] on div at bounding box center [634, 666] width 115 height 39
click at [647, 575] on div "2" at bounding box center [635, 575] width 80 height 18
type input "2"
click at [929, 325] on span "button" at bounding box center [932, 322] width 20 height 20
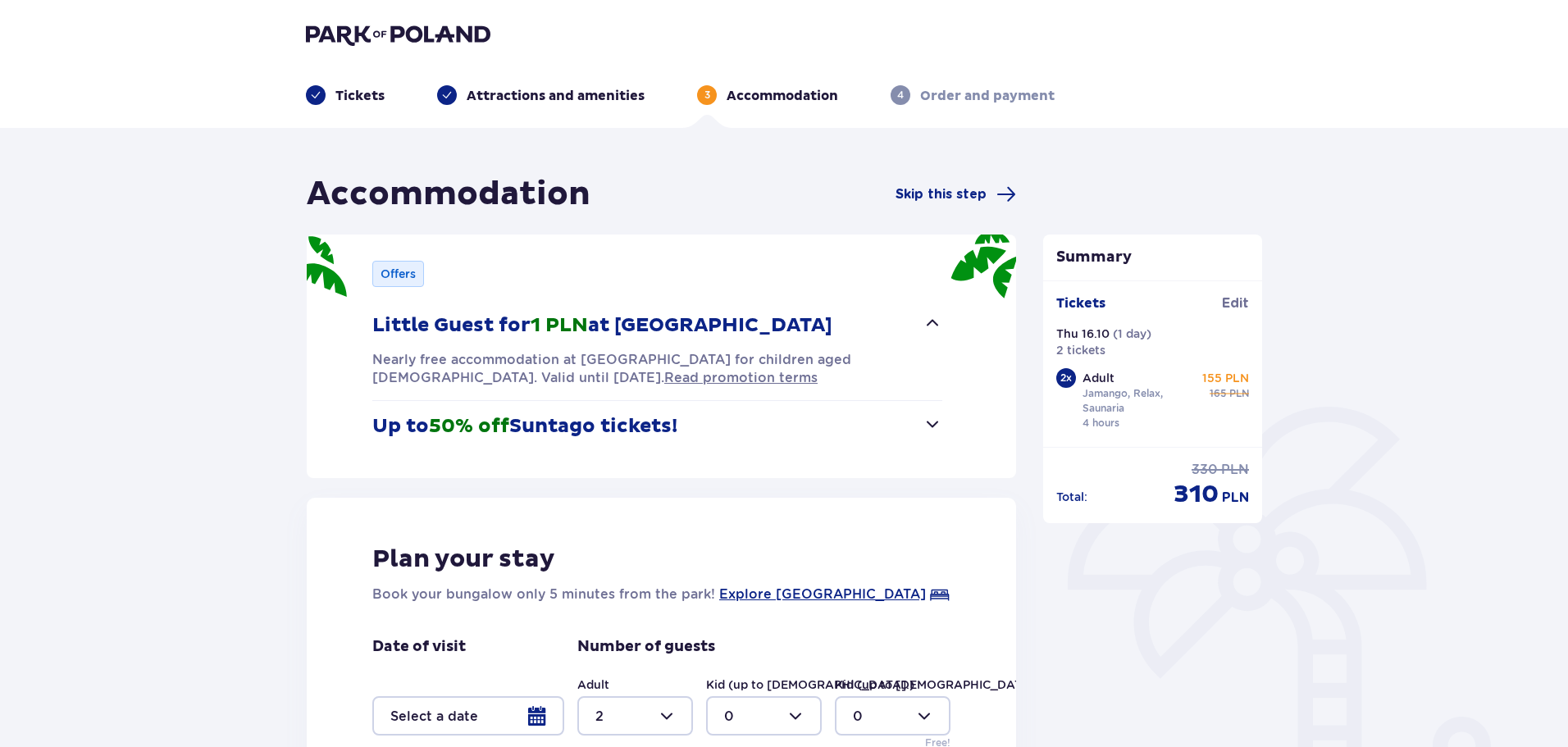
click at [919, 401] on button "Up to 50% off Suntago tickets!" at bounding box center [656, 426] width 569 height 51
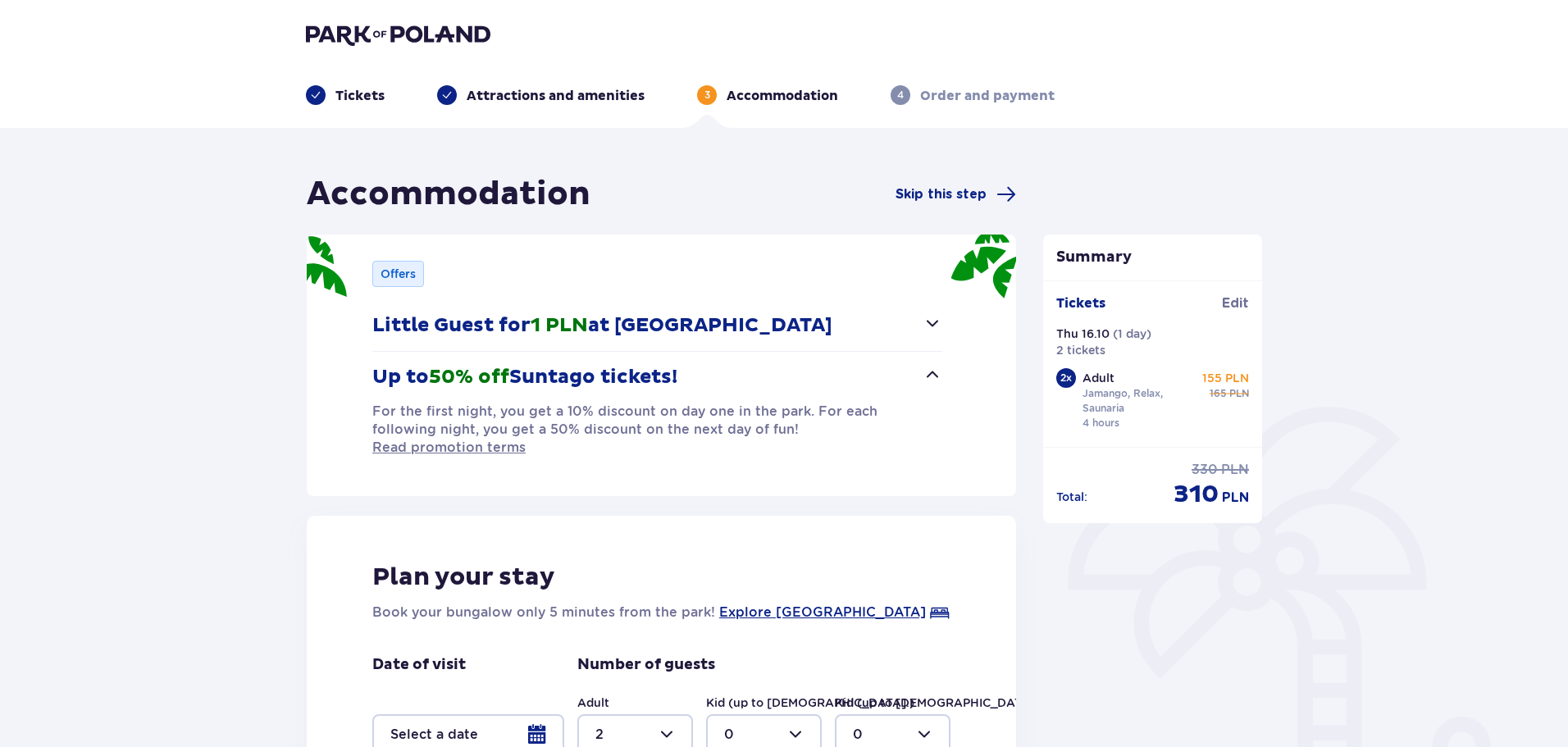
click at [365, 40] on img at bounding box center [398, 34] width 185 height 23
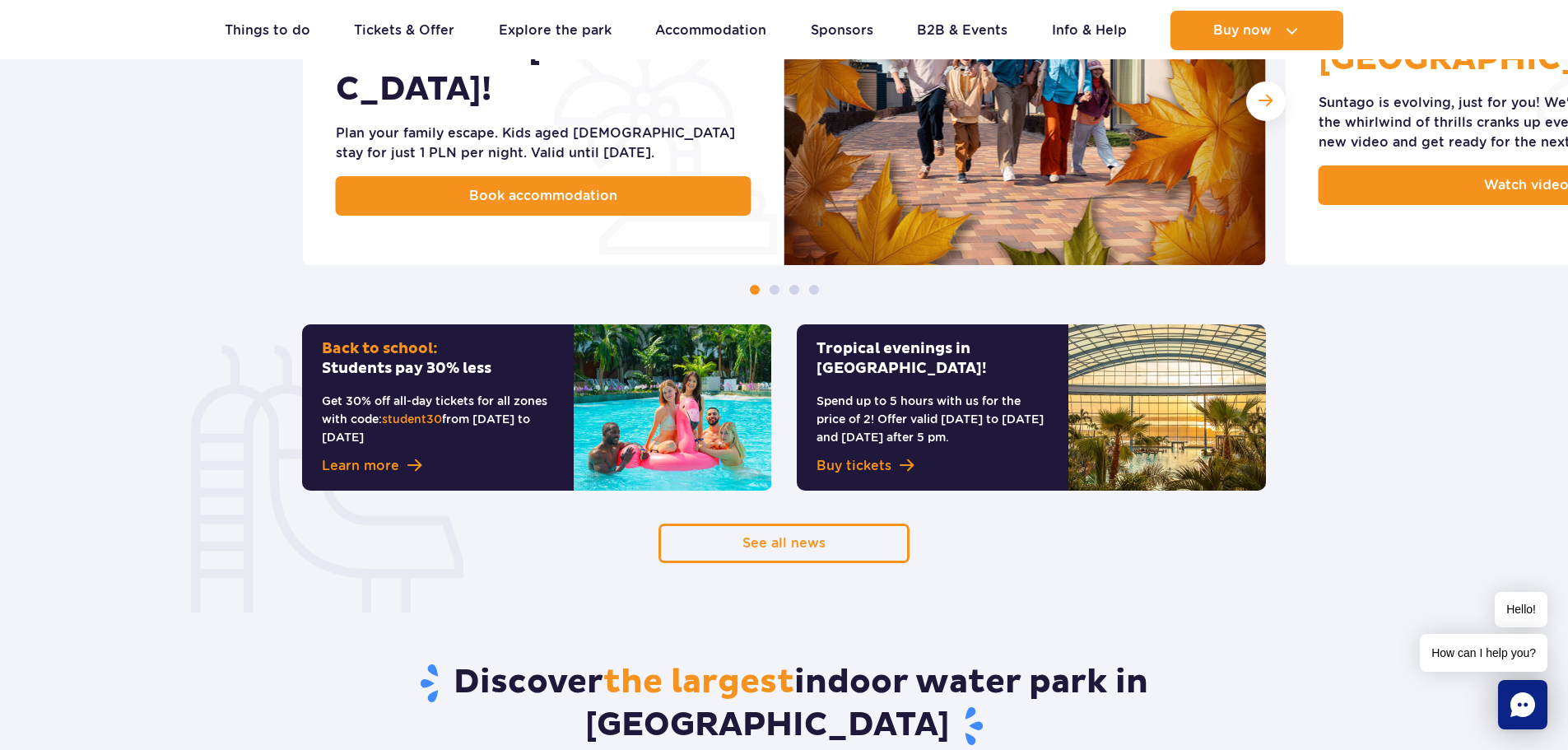
scroll to position [1729, 0]
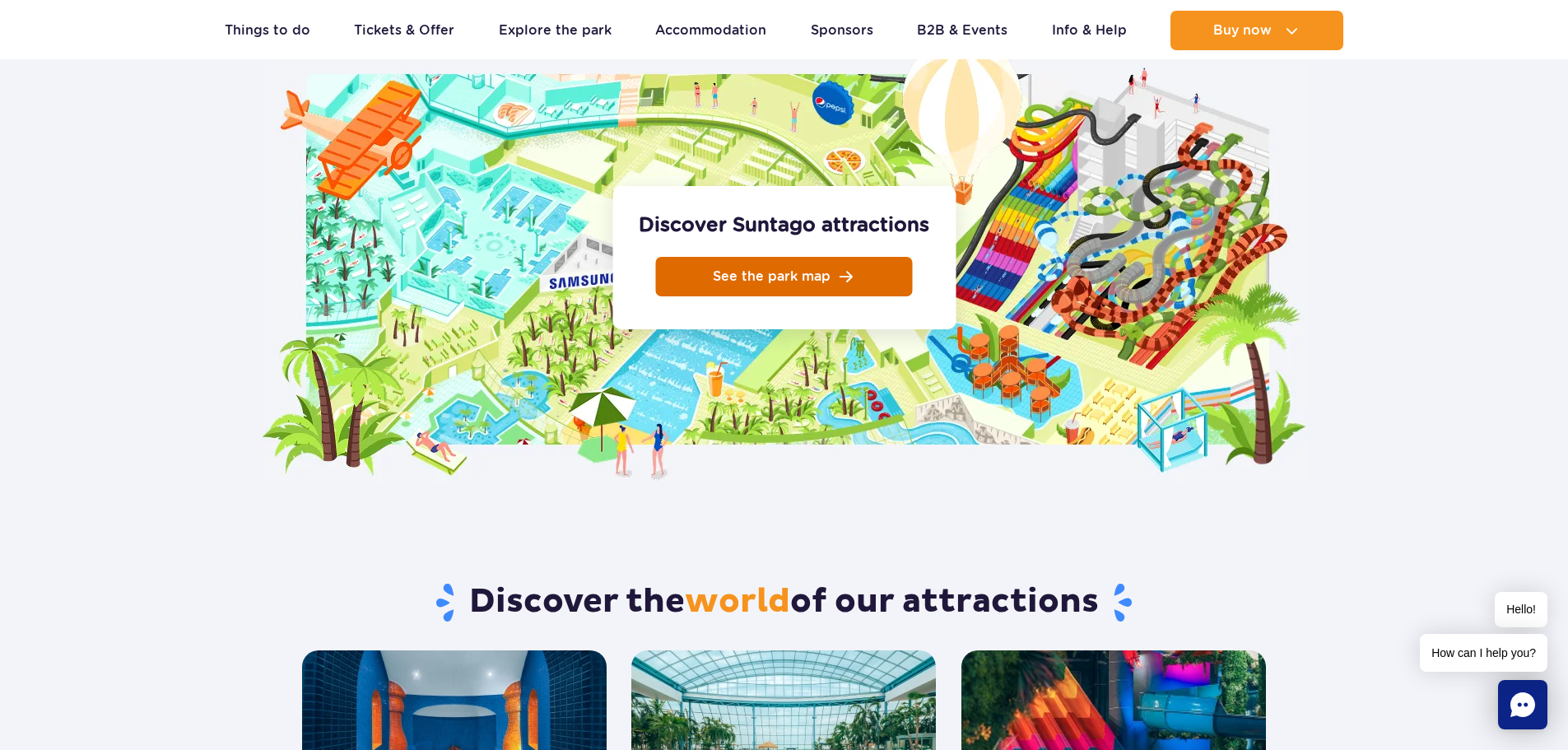
click at [810, 270] on span "See the park map" at bounding box center [771, 276] width 117 height 13
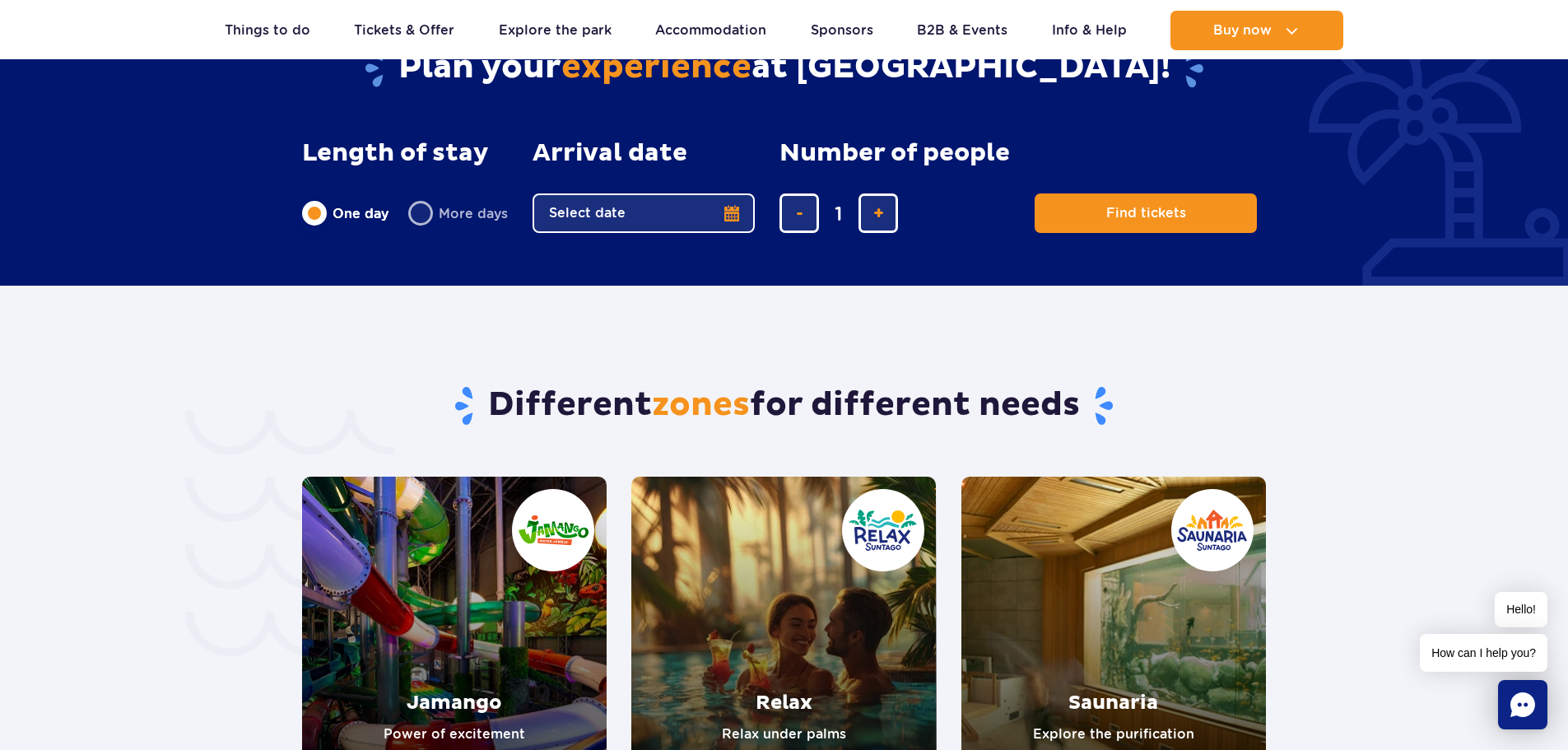
scroll to position [3374, 0]
